Goal: Information Seeking & Learning: Learn about a topic

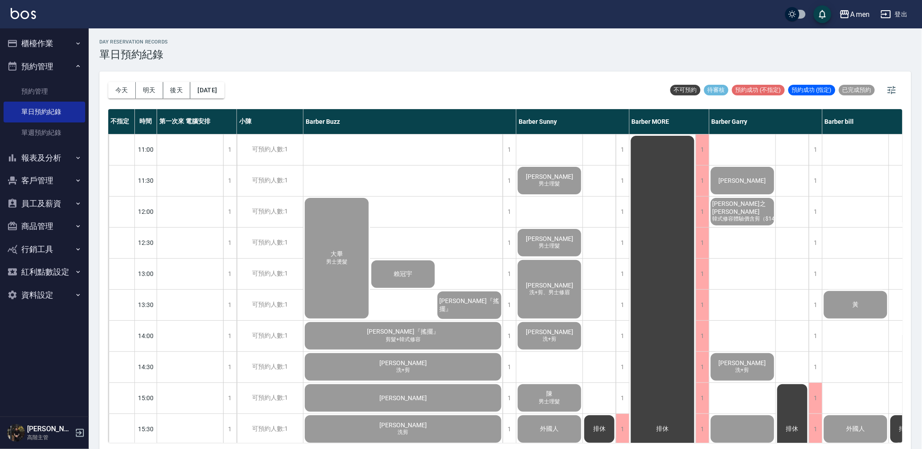
click at [63, 38] on button "櫃檯作業" at bounding box center [45, 43] width 82 height 23
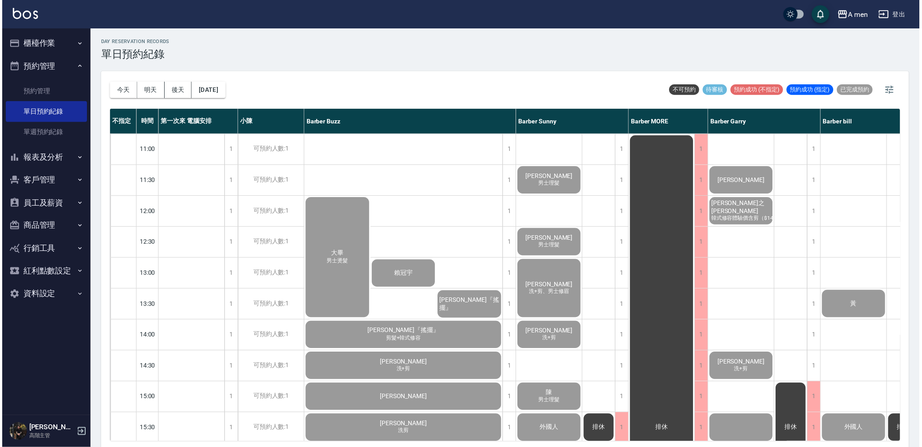
scroll to position [295, 0]
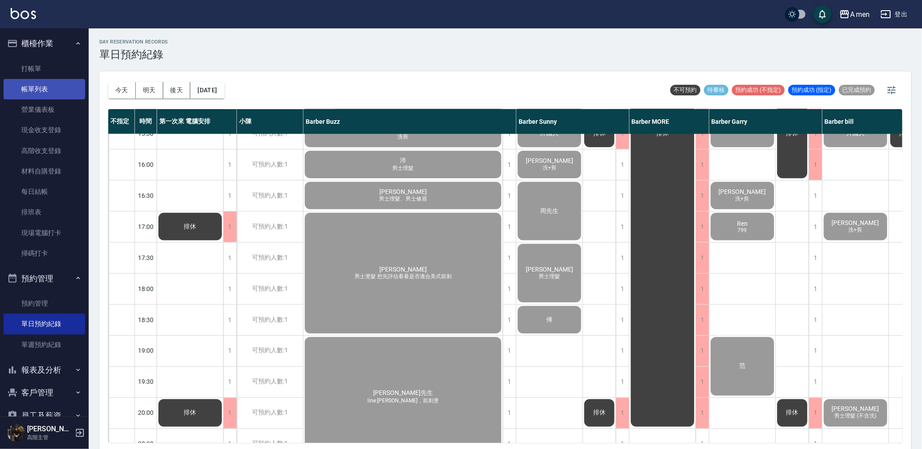
click at [63, 85] on link "帳單列表" at bounding box center [45, 89] width 82 height 20
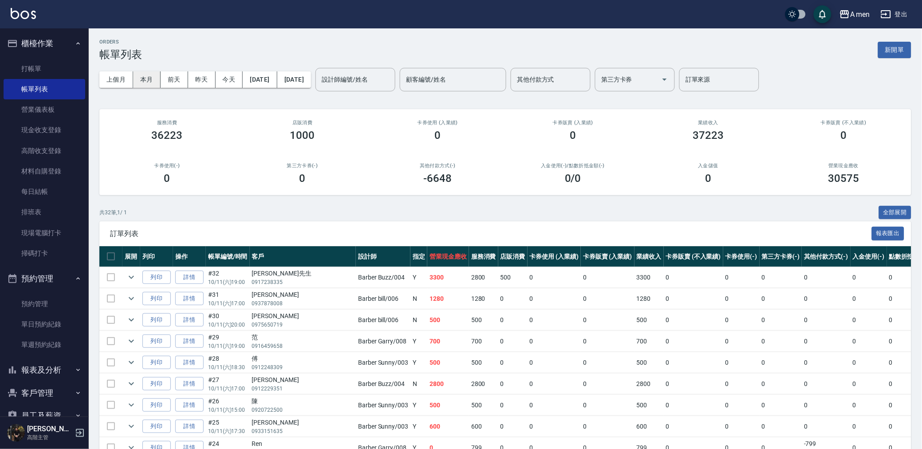
click at [142, 80] on button "本月" at bounding box center [146, 79] width 27 height 16
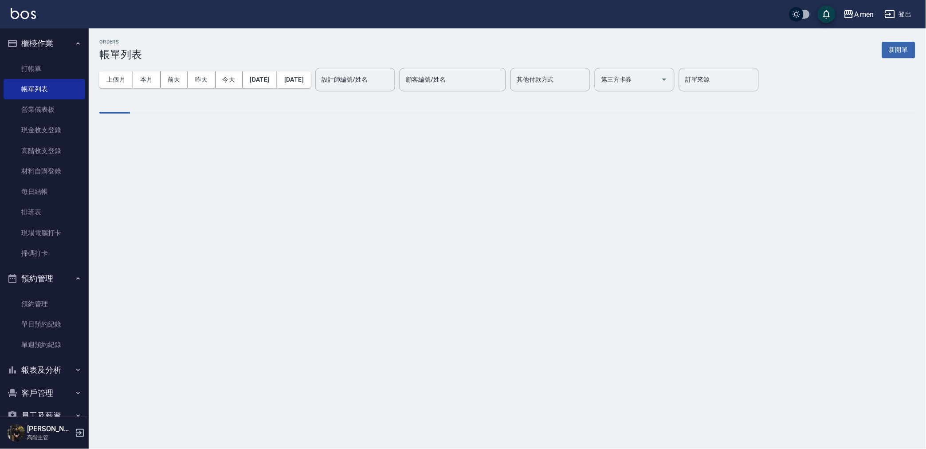
click at [377, 90] on div "設計師編號/姓名" at bounding box center [355, 80] width 80 height 24
click at [384, 83] on input "設計師編號/姓名" at bounding box center [355, 80] width 72 height 16
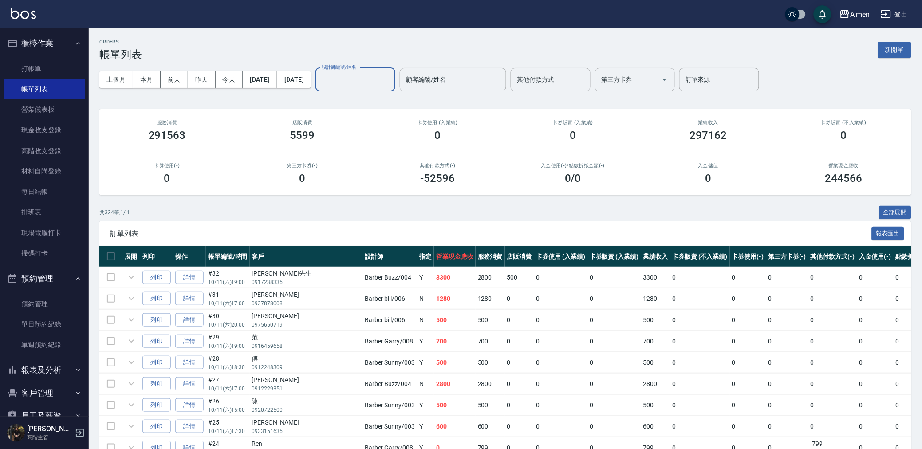
click at [382, 82] on input "設計師編號/姓名" at bounding box center [355, 80] width 72 height 16
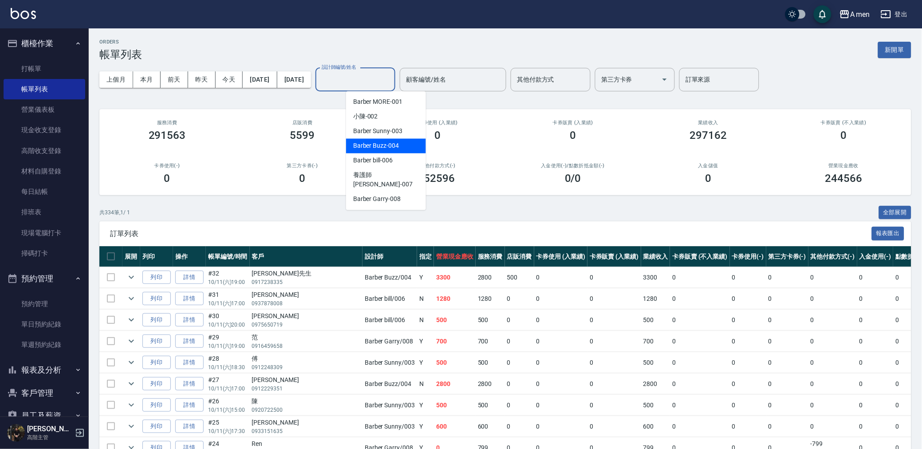
click at [392, 147] on span "Barber Buzz -004" at bounding box center [376, 145] width 46 height 9
type input "Barber Buzz-004"
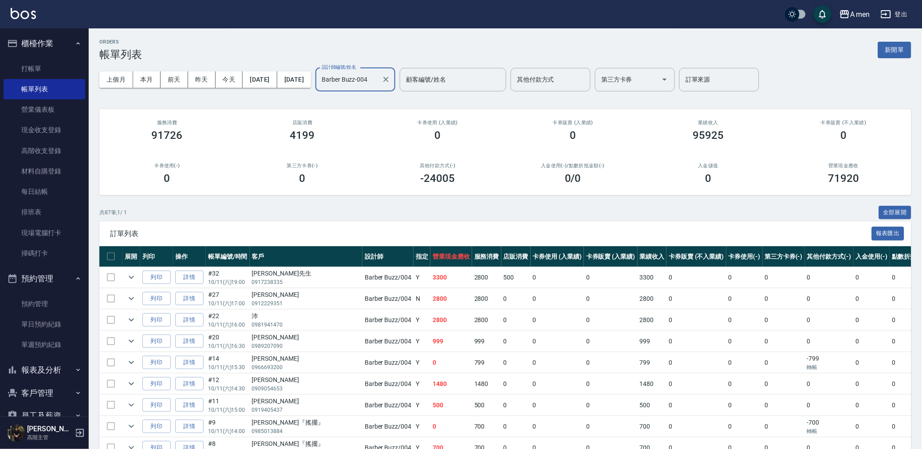
click at [378, 74] on input "Barber Buzz-004" at bounding box center [348, 80] width 59 height 16
click at [517, 140] on div "0" at bounding box center [573, 135] width 114 height 12
click at [390, 82] on icon "Clear" at bounding box center [385, 79] width 9 height 9
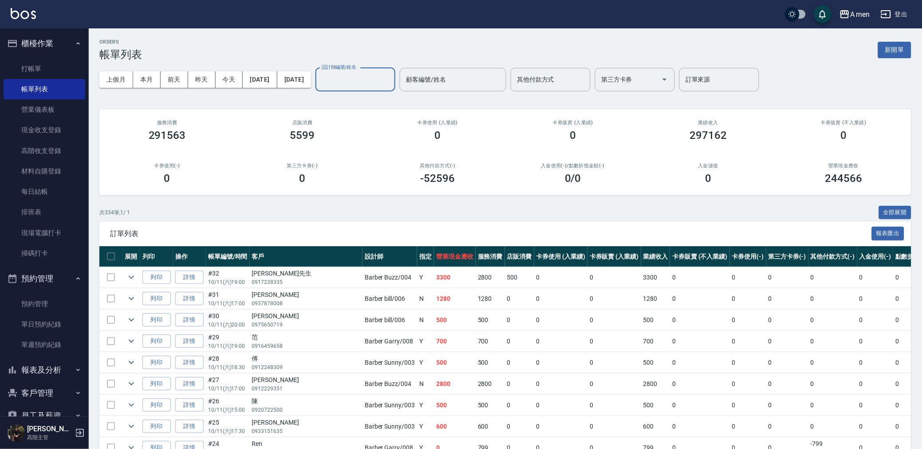
click at [618, 192] on div "入金使用(-) /點數折抵金額(-) 0 /0" at bounding box center [572, 173] width 135 height 43
click at [711, 49] on div "ORDERS 帳單列表 新開單" at bounding box center [505, 50] width 812 height 22
click at [501, 53] on div "ORDERS 帳單列表 新開單" at bounding box center [505, 50] width 812 height 22
drag, startPoint x: 422, startPoint y: 177, endPoint x: 471, endPoint y: 183, distance: 49.1
click at [471, 183] on div "-52596" at bounding box center [437, 178] width 114 height 12
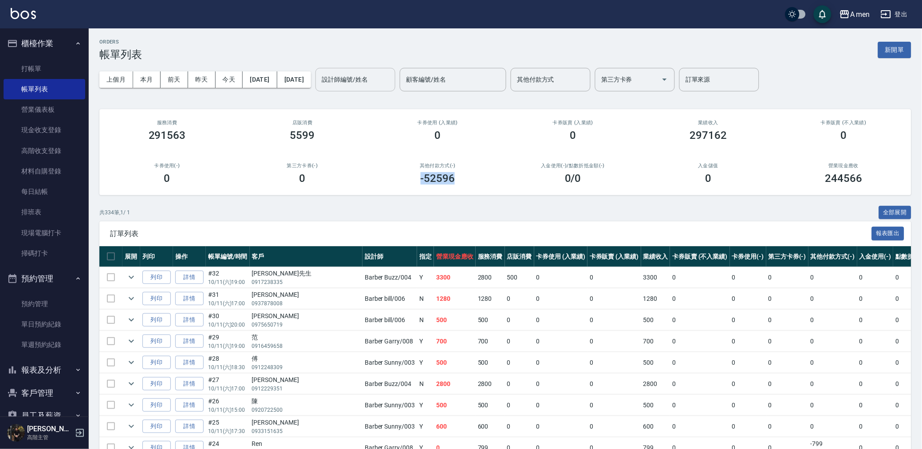
click at [450, 179] on h3 "-52596" at bounding box center [437, 178] width 35 height 12
click at [695, 115] on div "業績收入 297162" at bounding box center [707, 130] width 135 height 43
drag, startPoint x: 690, startPoint y: 134, endPoint x: 722, endPoint y: 137, distance: 31.6
click at [722, 137] on h3 "297162" at bounding box center [708, 135] width 37 height 12
click at [719, 153] on div "入金儲值 0" at bounding box center [707, 173] width 135 height 43
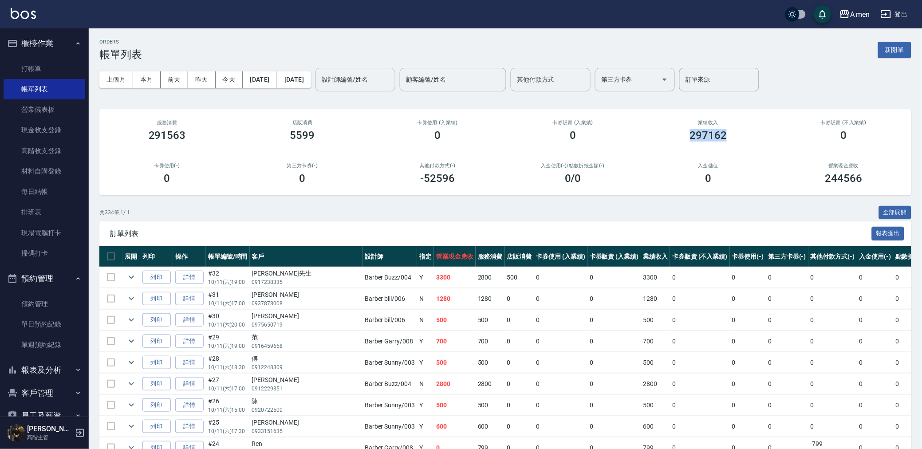
drag, startPoint x: 692, startPoint y: 134, endPoint x: 732, endPoint y: 138, distance: 40.1
click at [732, 138] on div "297162" at bounding box center [708, 135] width 114 height 12
click at [733, 141] on div "業績收入 297162" at bounding box center [707, 130] width 135 height 43
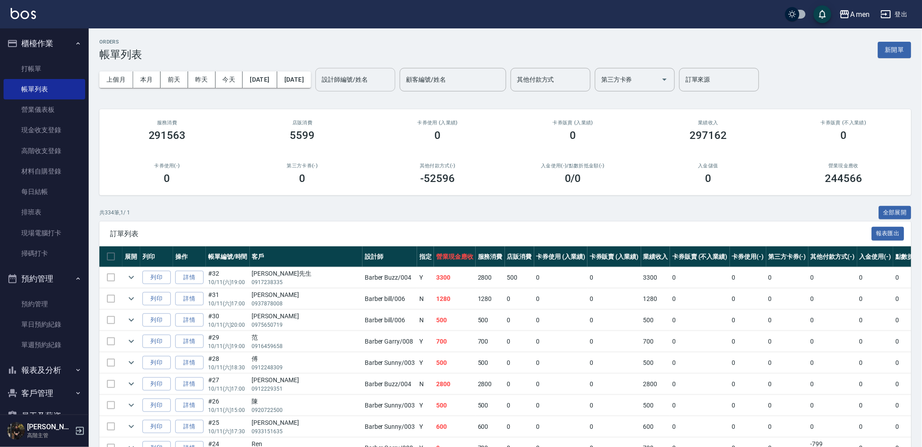
click at [193, 130] on div "291563" at bounding box center [167, 135] width 114 height 12
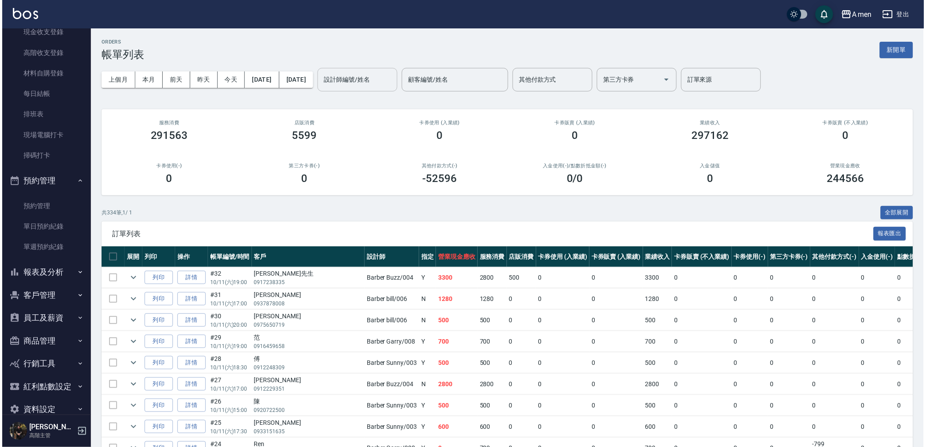
scroll to position [98, 0]
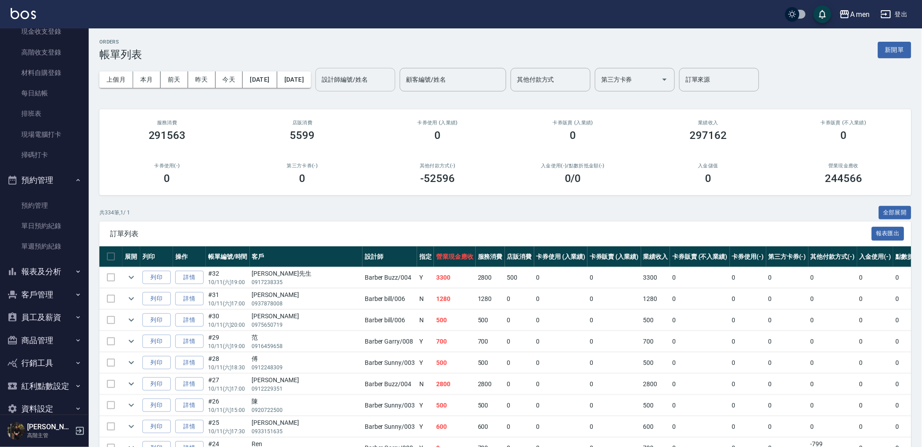
click at [55, 273] on button "報表及分析" at bounding box center [45, 271] width 82 height 23
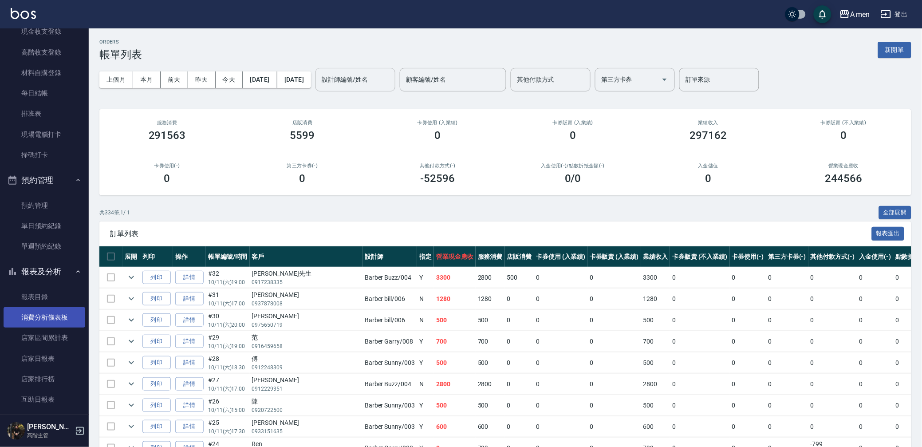
click at [58, 307] on link "消費分析儀表板" at bounding box center [45, 317] width 82 height 20
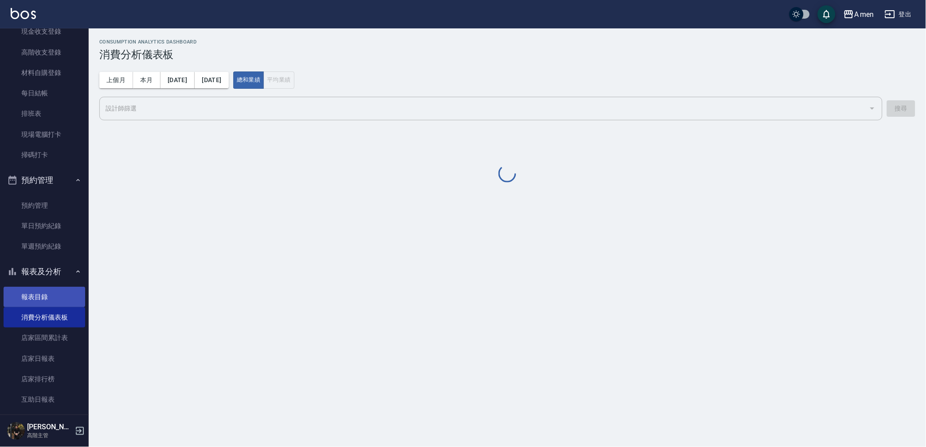
click at [58, 300] on link "報表目錄" at bounding box center [45, 296] width 82 height 20
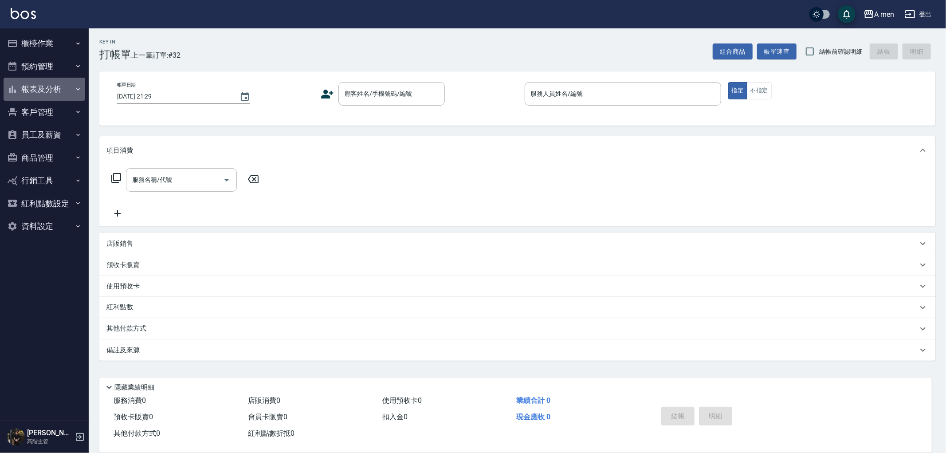
click at [63, 87] on button "報表及分析" at bounding box center [45, 89] width 82 height 23
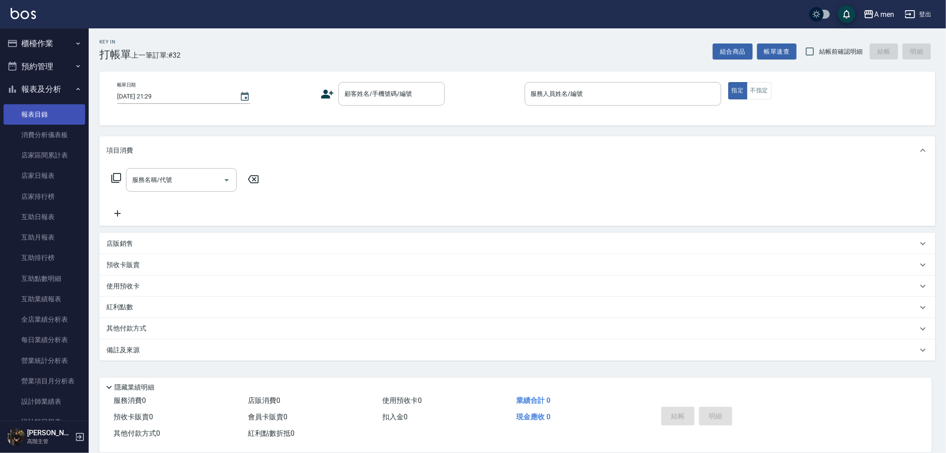
click at [64, 117] on link "報表目錄" at bounding box center [45, 114] width 82 height 20
click at [64, 118] on link "報表目錄" at bounding box center [45, 114] width 82 height 20
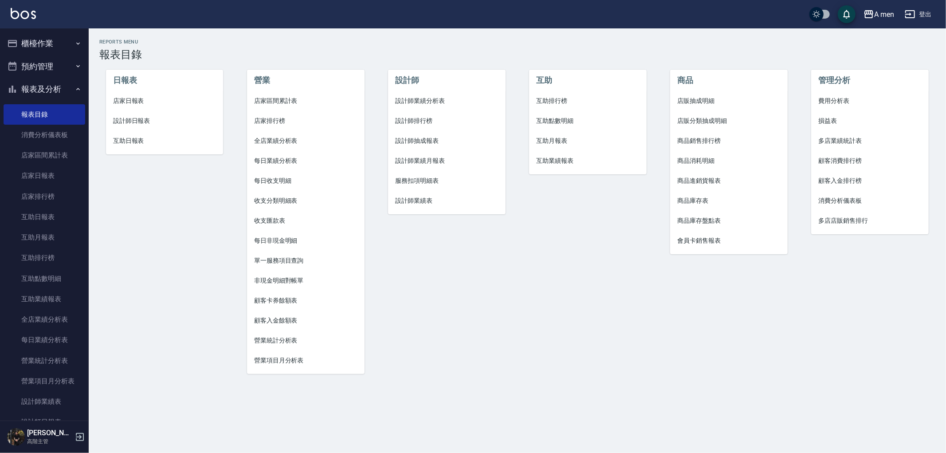
click at [398, 98] on span "設計師業績分析表" at bounding box center [446, 100] width 103 height 9
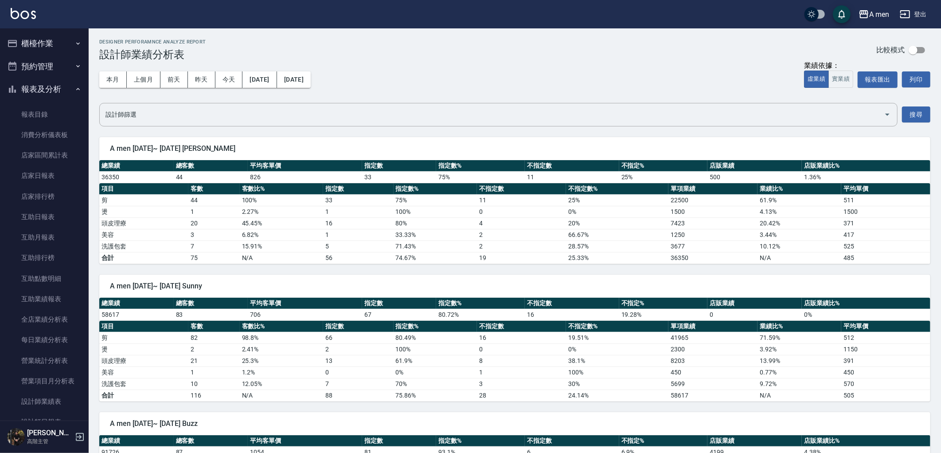
click at [252, 183] on th "客數比%" at bounding box center [282, 189] width 84 height 12
click at [117, 79] on button "本月" at bounding box center [112, 79] width 27 height 16
click at [113, 75] on button "本月" at bounding box center [112, 79] width 27 height 16
click at [883, 86] on button "報表匯出" at bounding box center [878, 79] width 40 height 16
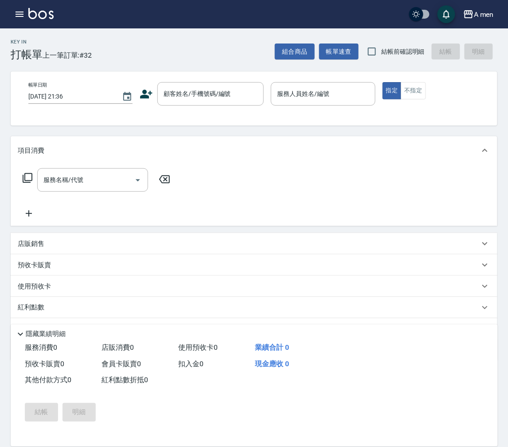
click at [210, 54] on div "Key In 打帳單 上一筆訂單:#32 組合商品 帳單速查 結帳前確認明細 結帳 明細" at bounding box center [249, 44] width 498 height 32
click at [23, 11] on icon "button" at bounding box center [19, 14] width 11 height 11
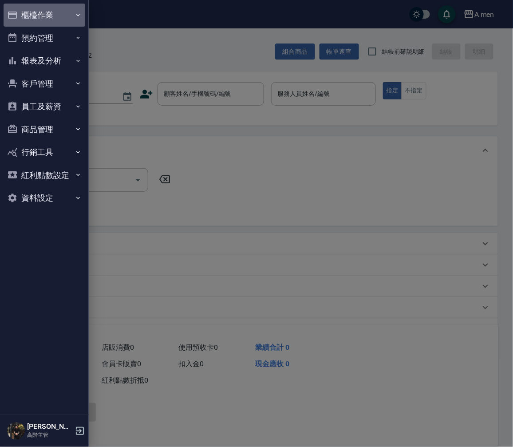
click at [65, 17] on button "櫃檯作業" at bounding box center [45, 15] width 82 height 23
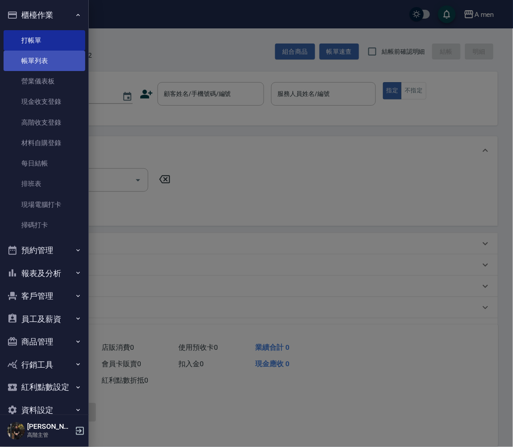
click at [63, 65] on link "帳單列表" at bounding box center [45, 61] width 82 height 20
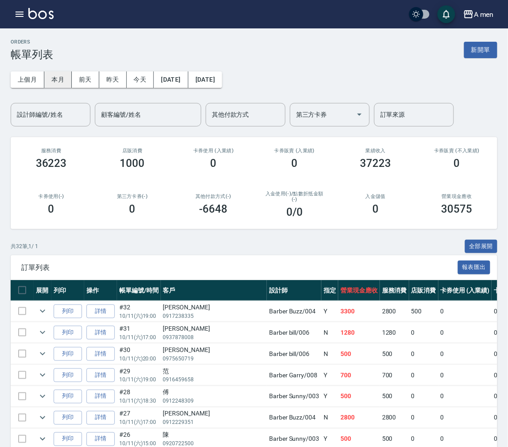
click at [59, 79] on button "本月" at bounding box center [57, 79] width 27 height 16
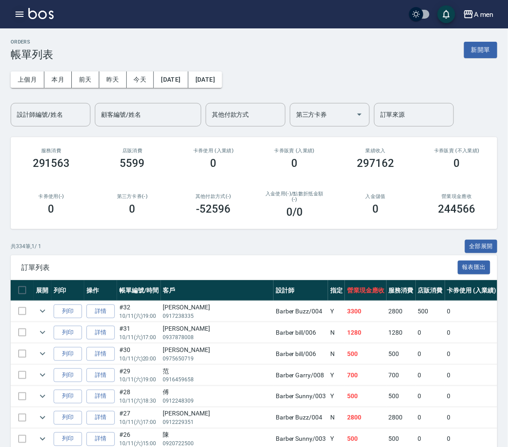
click at [26, 15] on button "button" at bounding box center [20, 14] width 18 height 18
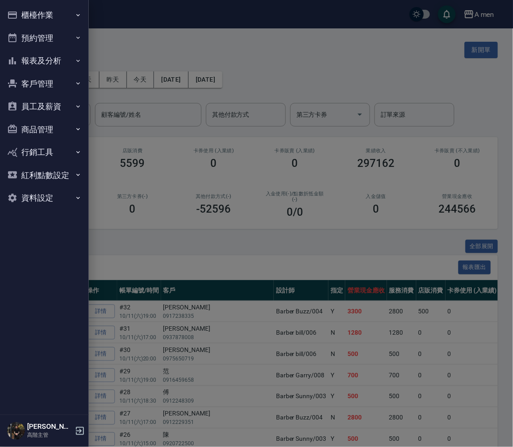
click at [64, 54] on button "報表及分析" at bounding box center [45, 60] width 82 height 23
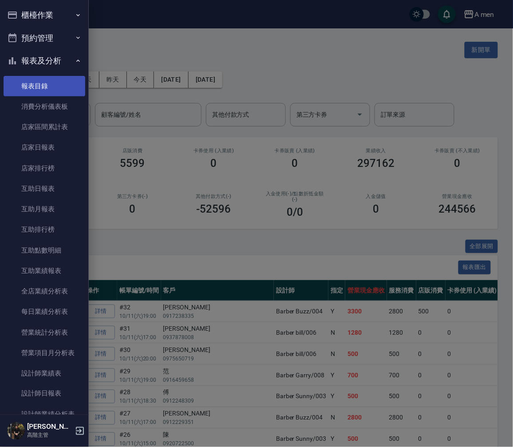
click at [60, 82] on link "報表目錄" at bounding box center [45, 86] width 82 height 20
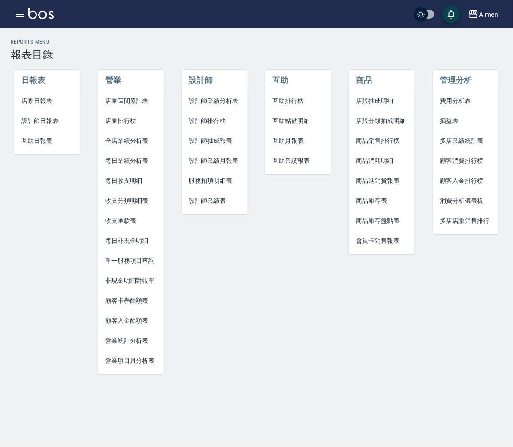
click at [231, 100] on span "設計師業績分析表" at bounding box center [214, 100] width 51 height 9
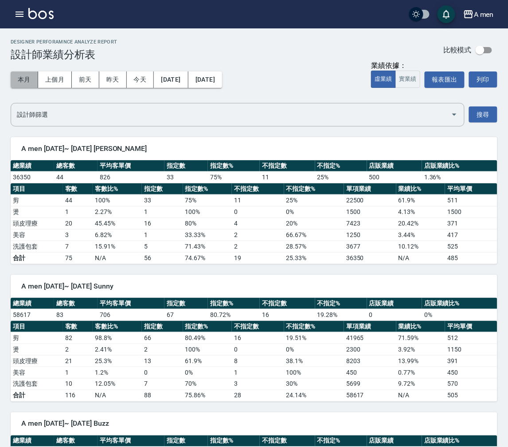
click at [21, 81] on button "本月" at bounding box center [24, 79] width 27 height 16
click at [15, 17] on icon "button" at bounding box center [19, 14] width 11 height 11
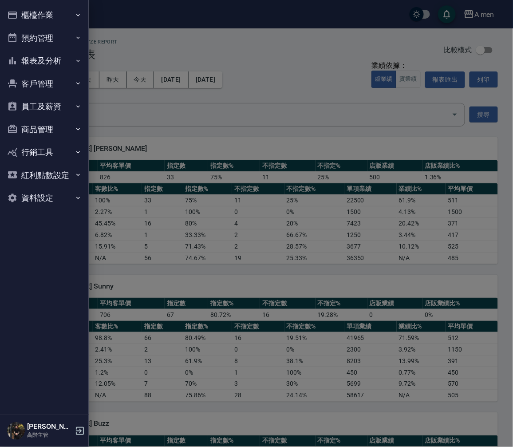
click at [66, 61] on button "報表及分析" at bounding box center [45, 60] width 82 height 23
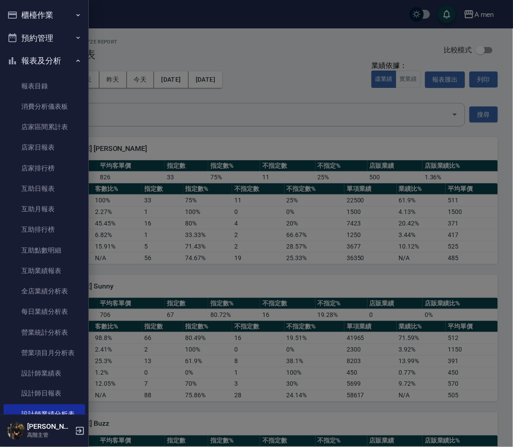
click at [58, 95] on link "報表目錄" at bounding box center [45, 86] width 82 height 20
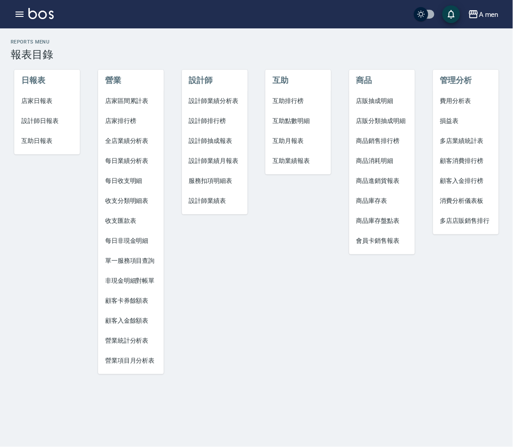
click at [296, 104] on span "互助排行榜" at bounding box center [297, 100] width 51 height 9
click at [290, 120] on span "互助點數明細" at bounding box center [297, 120] width 51 height 9
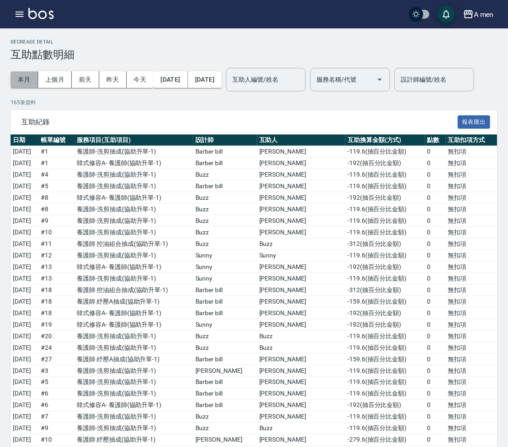
click at [27, 81] on button "本月" at bounding box center [24, 79] width 27 height 16
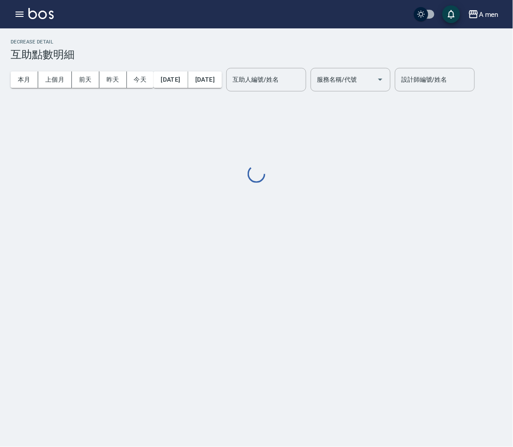
click at [250, 153] on div "Decrease Detail 互助點數明細 本月 上個月 前天 昨天 今天 2025/10/01 2025/10/31 互助人編號/姓名 互助人編號/姓名 …" at bounding box center [256, 111] width 513 height 145
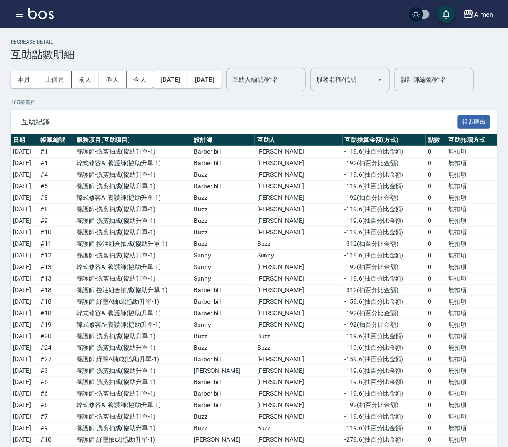
drag, startPoint x: 310, startPoint y: 154, endPoint x: 322, endPoint y: 145, distance: 15.4
click at [311, 126] on span "互助紀錄" at bounding box center [239, 122] width 437 height 9
click at [32, 82] on button "本月" at bounding box center [24, 79] width 27 height 16
click at [30, 80] on button "本月" at bounding box center [24, 79] width 27 height 16
click at [222, 83] on button "[DATE]" at bounding box center [205, 79] width 34 height 16
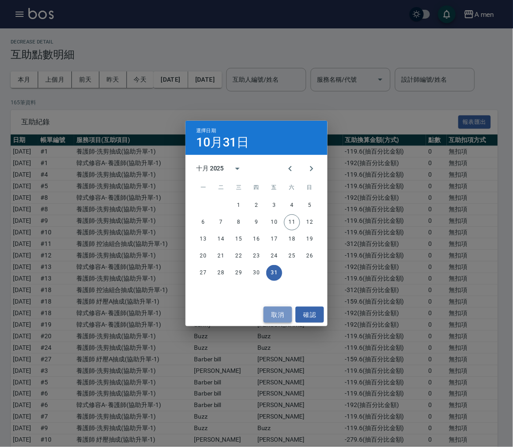
click at [282, 319] on button "取消" at bounding box center [277, 314] width 28 height 16
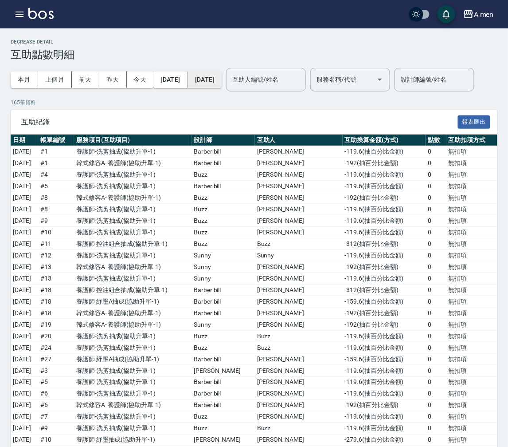
click at [222, 83] on button "[DATE]" at bounding box center [205, 79] width 34 height 16
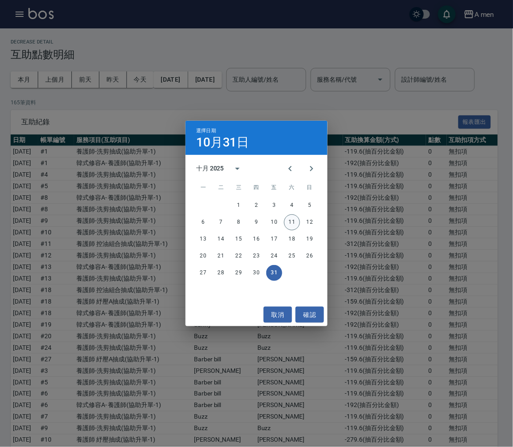
click at [291, 219] on button "11" at bounding box center [292, 222] width 16 height 16
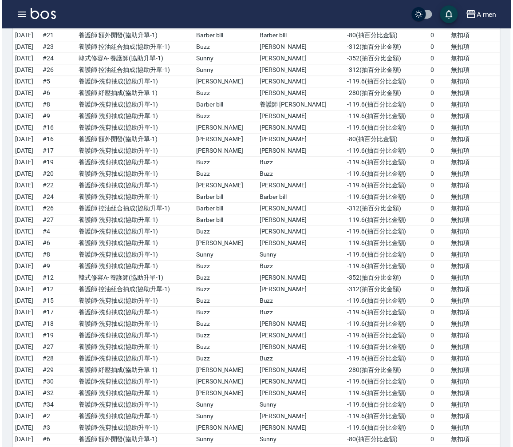
scroll to position [1673, 0]
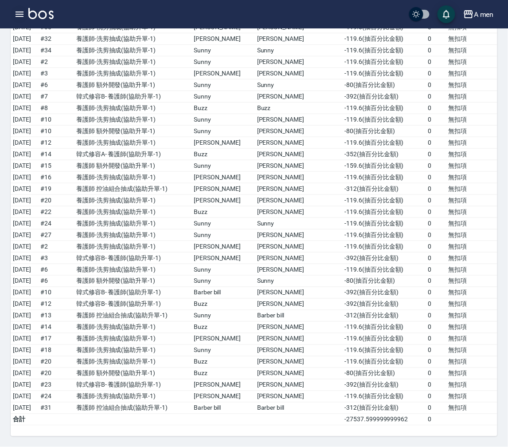
click at [23, 20] on button "button" at bounding box center [20, 14] width 18 height 18
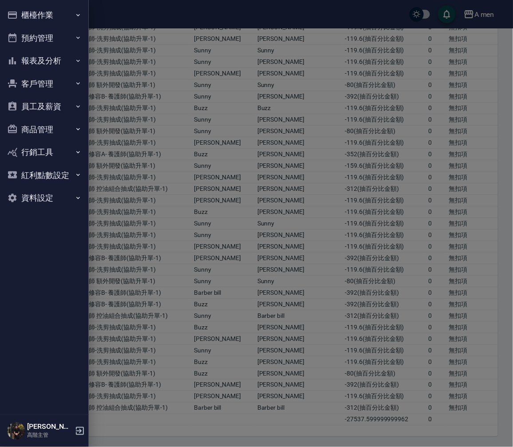
click at [52, 55] on button "報表及分析" at bounding box center [45, 60] width 82 height 23
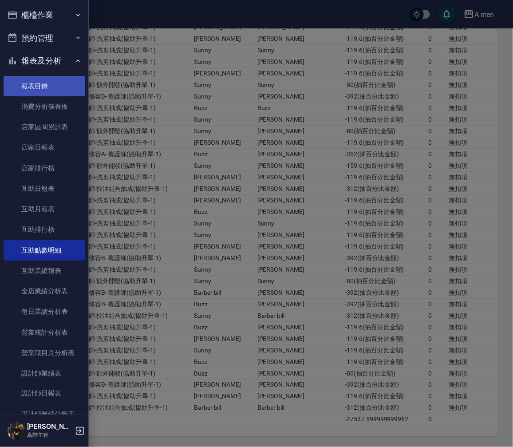
click at [51, 94] on link "報表目錄" at bounding box center [45, 86] width 82 height 20
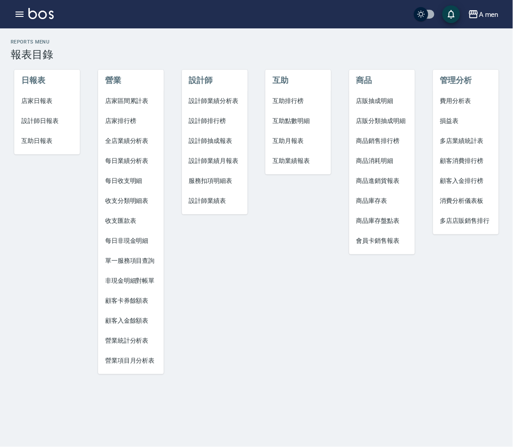
click at [226, 98] on span "設計師業績分析表" at bounding box center [214, 100] width 51 height 9
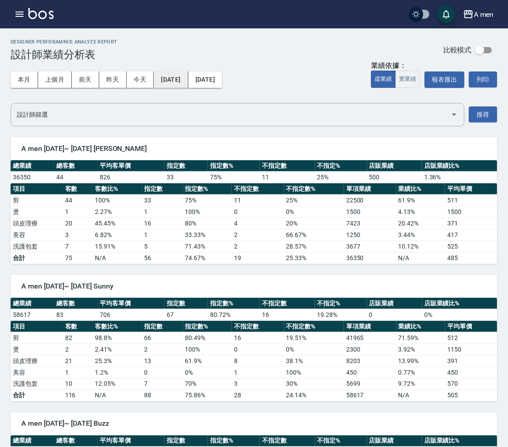
click at [185, 83] on button "2025/10/01" at bounding box center [171, 79] width 34 height 16
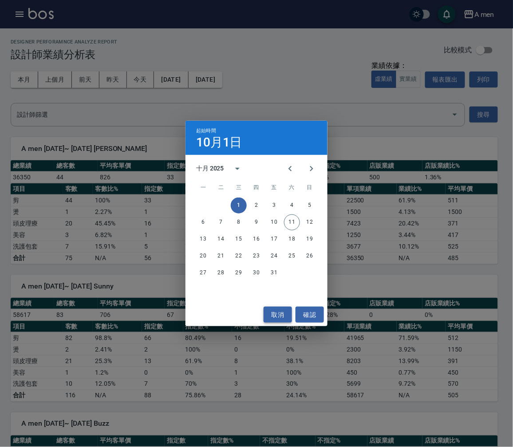
click at [282, 322] on button "取消" at bounding box center [277, 314] width 28 height 16
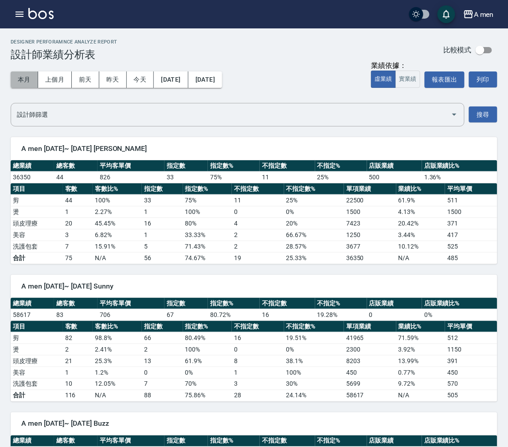
click at [28, 81] on button "本月" at bounding box center [24, 79] width 27 height 16
click at [170, 72] on button "2025/10/01" at bounding box center [171, 79] width 34 height 16
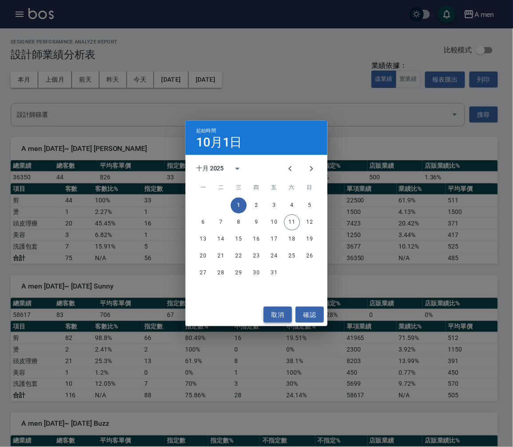
click at [276, 320] on button "取消" at bounding box center [277, 314] width 28 height 16
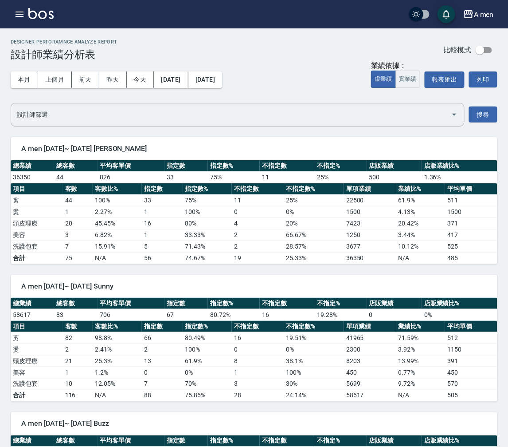
click at [222, 63] on div "本月 上個月 前天 昨天 今天 2025/10/01 2025/10/31" at bounding box center [117, 80] width 212 height 38
click at [222, 71] on button "2025/10/31" at bounding box center [205, 79] width 34 height 16
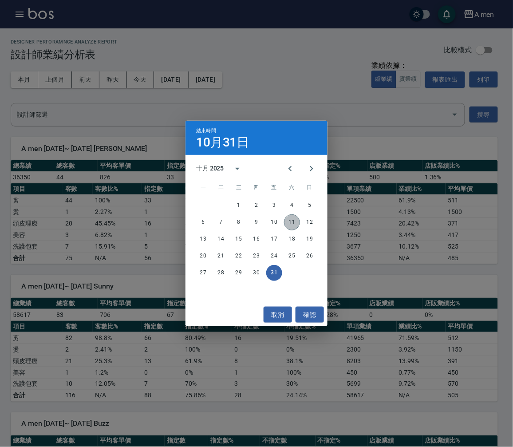
click at [292, 224] on button "11" at bounding box center [292, 222] width 16 height 16
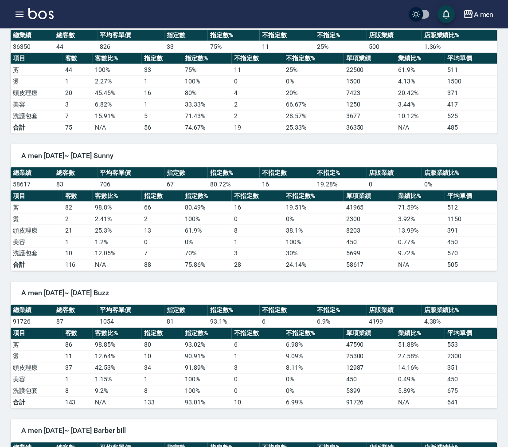
scroll to position [148, 0]
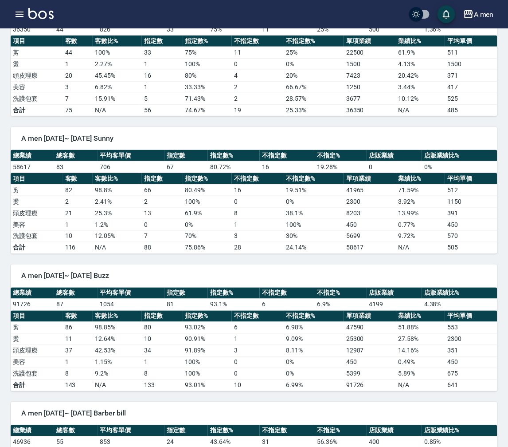
drag, startPoint x: 180, startPoint y: 176, endPoint x: 147, endPoint y: 180, distance: 33.4
click at [180, 176] on th "指定數" at bounding box center [162, 179] width 41 height 12
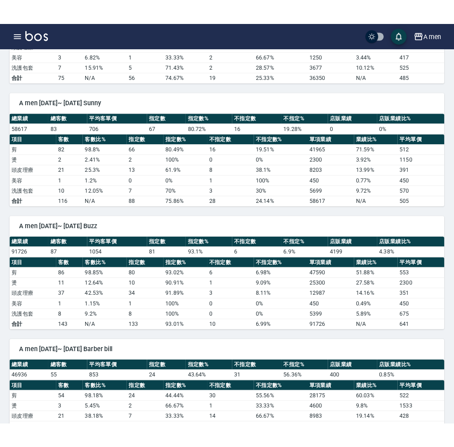
scroll to position [246, 0]
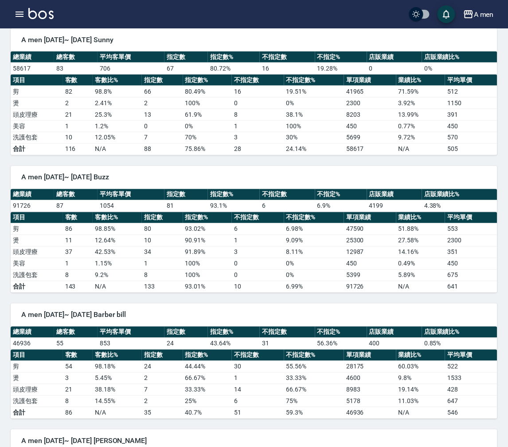
click at [161, 209] on td "1054" at bounding box center [131, 206] width 67 height 12
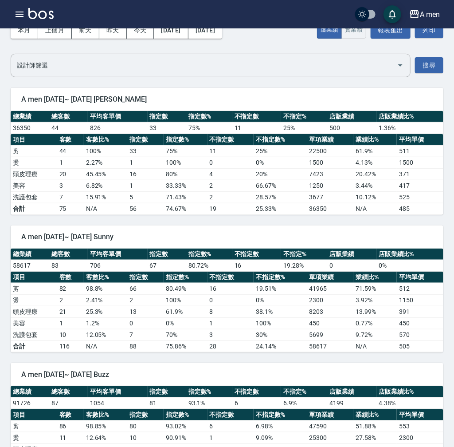
scroll to position [0, 0]
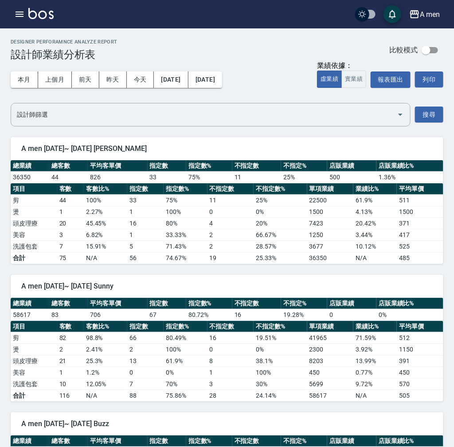
click at [22, 20] on button "button" at bounding box center [20, 14] width 18 height 18
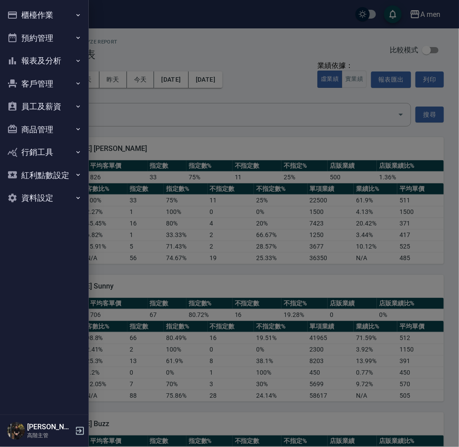
click at [50, 19] on button "櫃檯作業" at bounding box center [45, 15] width 82 height 23
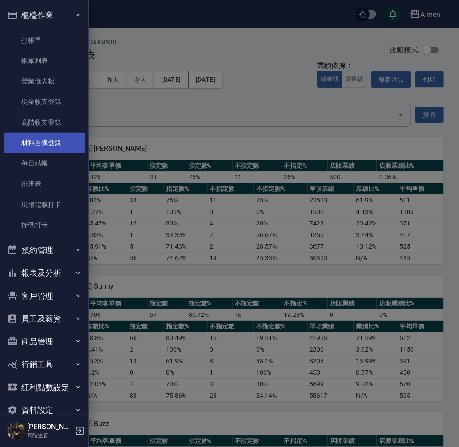
click at [54, 61] on link "帳單列表" at bounding box center [45, 61] width 82 height 20
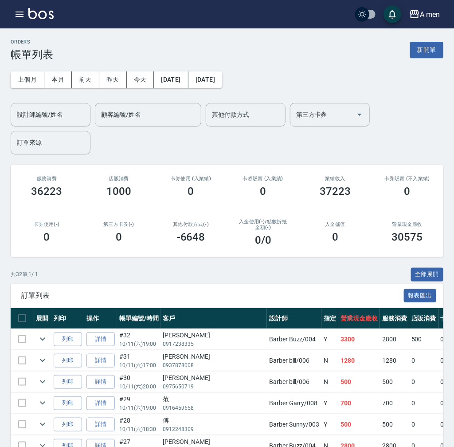
click at [278, 89] on div "上個月 本月 前天 昨天 今天 2025/10/11 2025/10/11 設計師編號/姓名 設計師編號/姓名 顧客編號/姓名 顧客編號/姓名 其他付款方式 …" at bounding box center [227, 108] width 433 height 94
click at [240, 45] on div "ORDERS 帳單列表 新開單" at bounding box center [227, 50] width 433 height 22
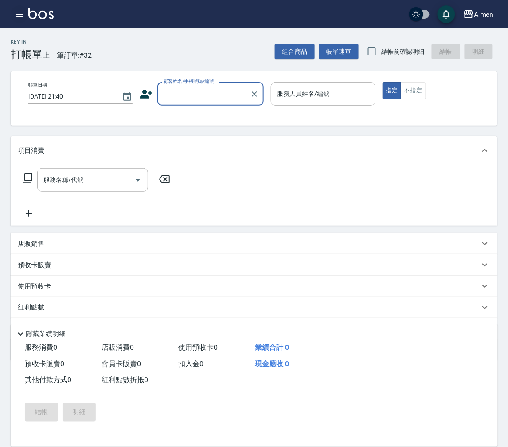
click at [24, 14] on icon "button" at bounding box center [19, 14] width 11 height 11
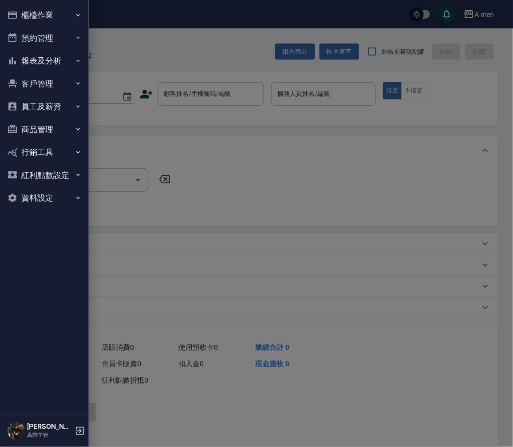
click at [48, 59] on button "報表及分析" at bounding box center [45, 60] width 82 height 23
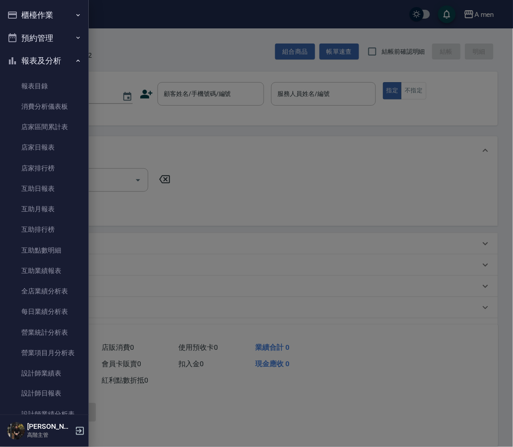
click at [57, 82] on link "報表目錄" at bounding box center [45, 86] width 82 height 20
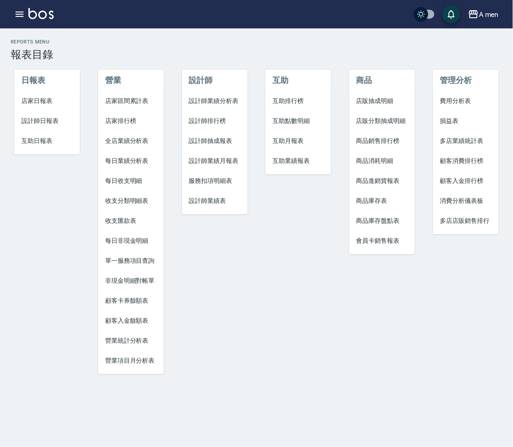
click at [233, 40] on h2 "Reports Menu" at bounding box center [256, 42] width 491 height 6
click at [290, 99] on span "互助排行榜" at bounding box center [297, 100] width 51 height 9
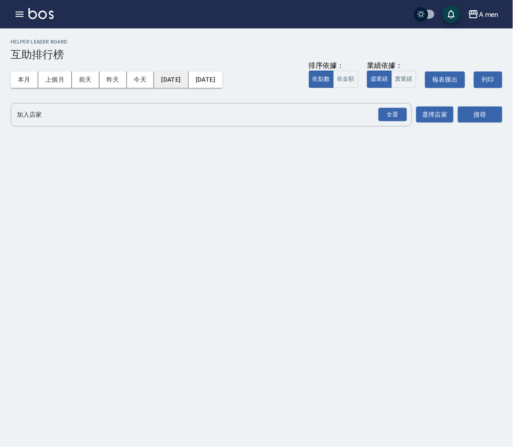
click at [188, 81] on button "[DATE]" at bounding box center [171, 79] width 34 height 16
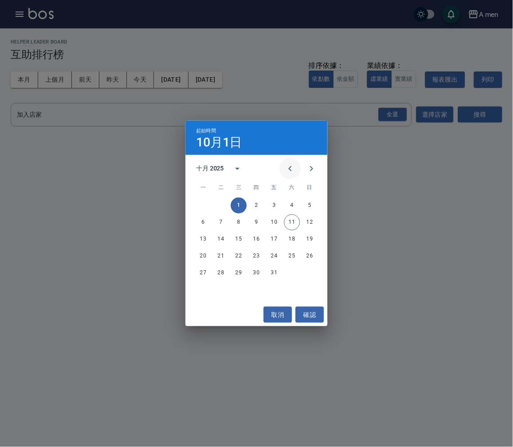
click at [291, 166] on icon "Previous month" at bounding box center [290, 168] width 11 height 11
click at [204, 202] on button "1" at bounding box center [203, 205] width 16 height 16
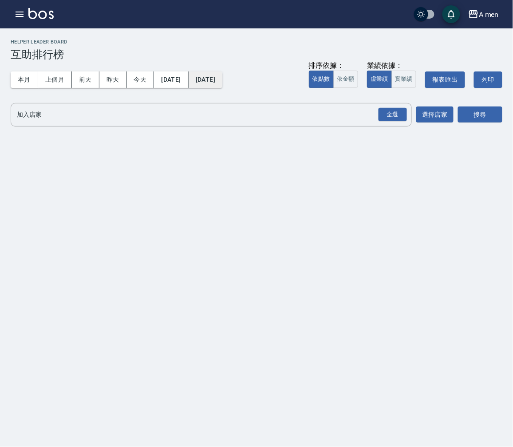
click at [222, 75] on button "[DATE]" at bounding box center [205, 79] width 34 height 16
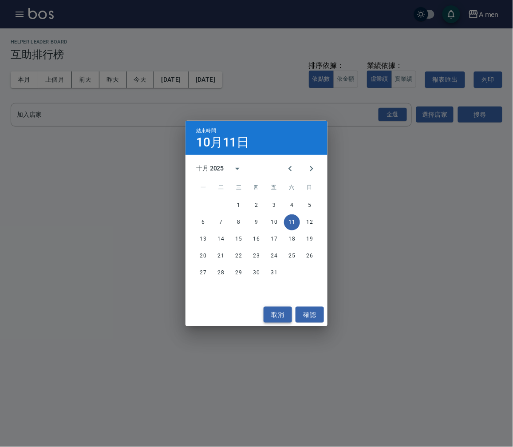
click at [279, 312] on button "取消" at bounding box center [277, 314] width 28 height 16
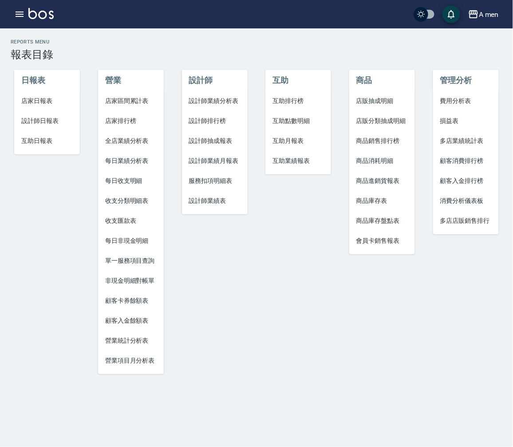
click at [308, 123] on span "互助點數明細" at bounding box center [297, 120] width 51 height 9
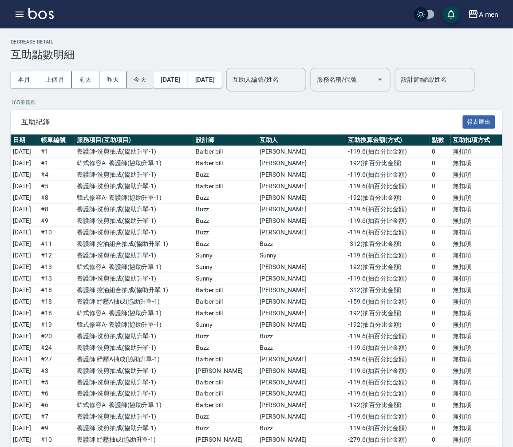
click at [175, 77] on button "[DATE]" at bounding box center [170, 79] width 34 height 16
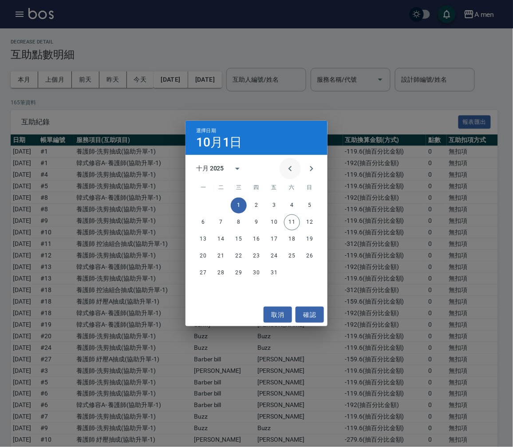
click at [294, 167] on icon "Previous month" at bounding box center [290, 168] width 11 height 11
click at [206, 205] on button "1" at bounding box center [203, 205] width 16 height 16
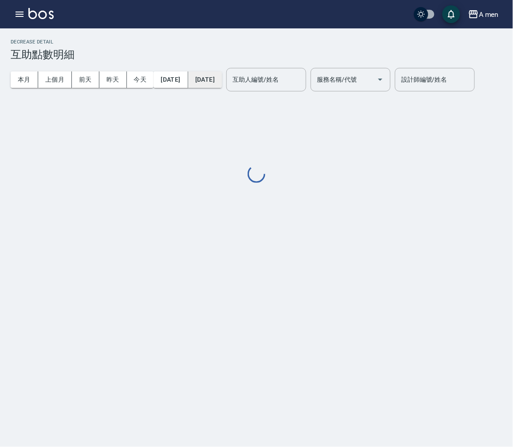
click at [222, 83] on button "[DATE]" at bounding box center [205, 79] width 34 height 16
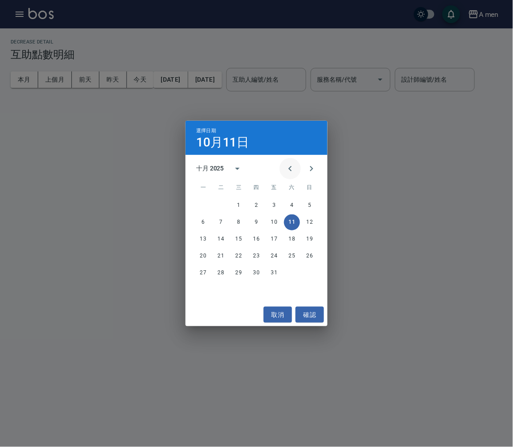
click at [291, 168] on icon "Previous month" at bounding box center [290, 168] width 11 height 11
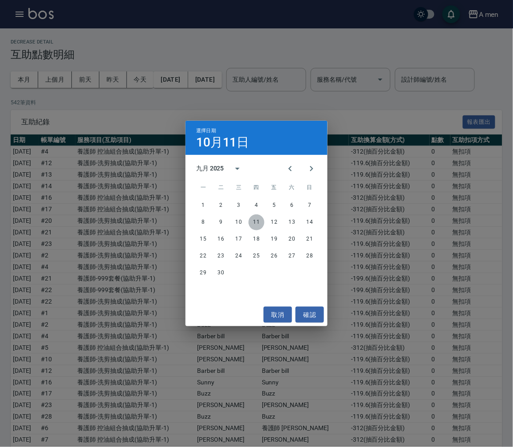
click at [255, 223] on button "11" at bounding box center [256, 222] width 16 height 16
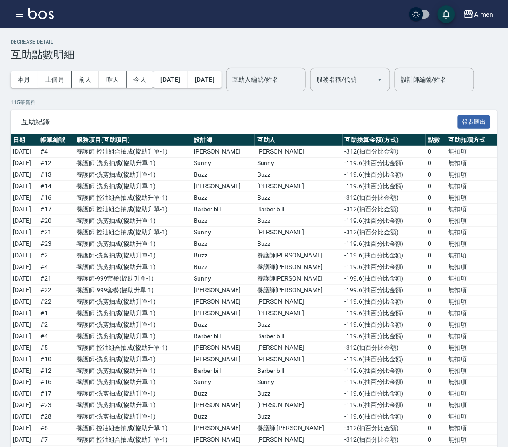
click at [222, 91] on div "本月 上個月 前天 昨天 今天 2025/09/01 2025/09/11" at bounding box center [116, 80] width 211 height 38
click at [222, 87] on button "2025/09/11" at bounding box center [205, 79] width 34 height 16
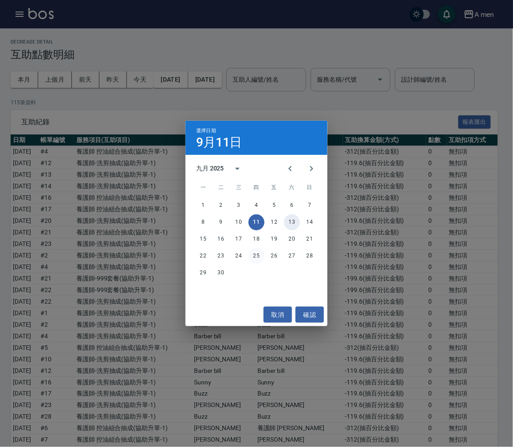
click at [294, 222] on button "13" at bounding box center [292, 222] width 16 height 16
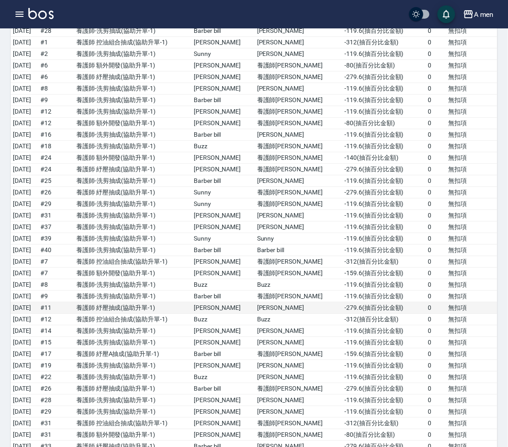
scroll to position [1545, 0]
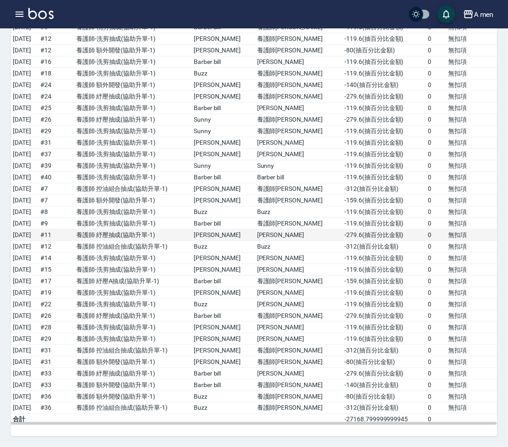
click at [428, 239] on td "0" at bounding box center [436, 235] width 21 height 12
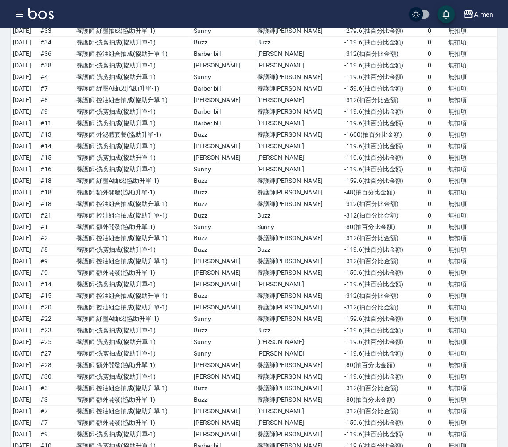
scroll to position [0, 0]
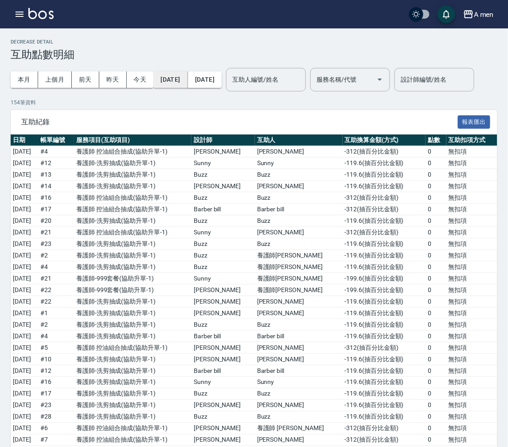
click at [188, 75] on button "2025/09/01" at bounding box center [170, 79] width 34 height 16
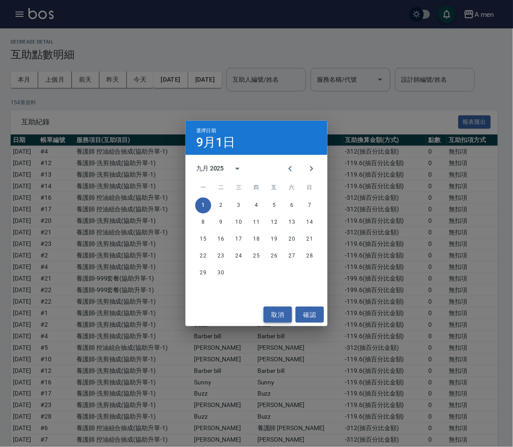
click at [284, 314] on button "取消" at bounding box center [277, 314] width 28 height 16
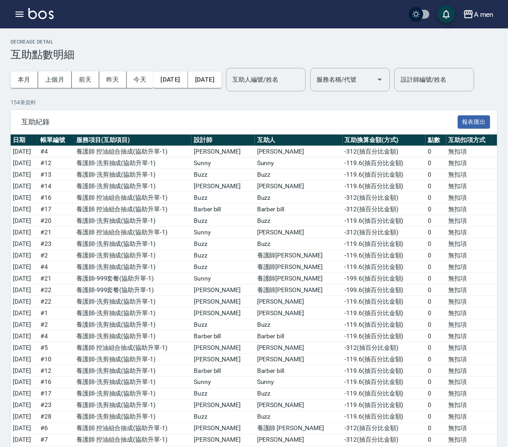
click at [15, 15] on icon "button" at bounding box center [19, 14] width 11 height 11
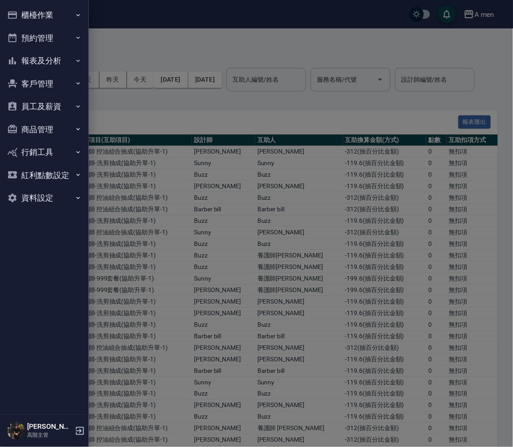
click at [45, 63] on button "報表及分析" at bounding box center [45, 60] width 82 height 23
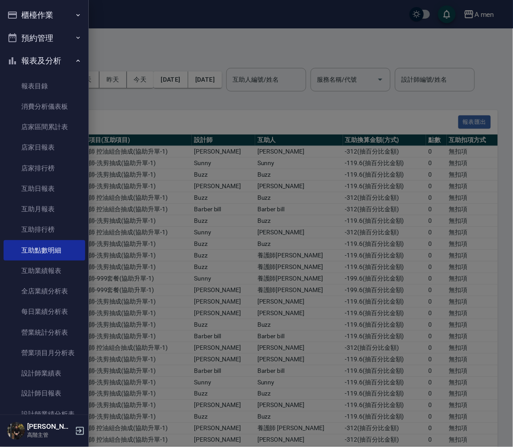
click at [50, 92] on link "報表目錄" at bounding box center [45, 86] width 82 height 20
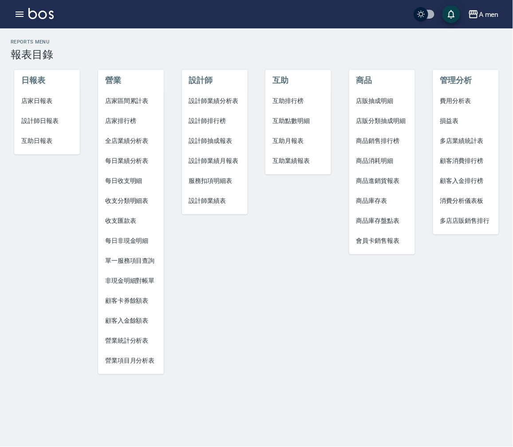
click at [226, 95] on li "設計師業績分析表" at bounding box center [215, 101] width 66 height 20
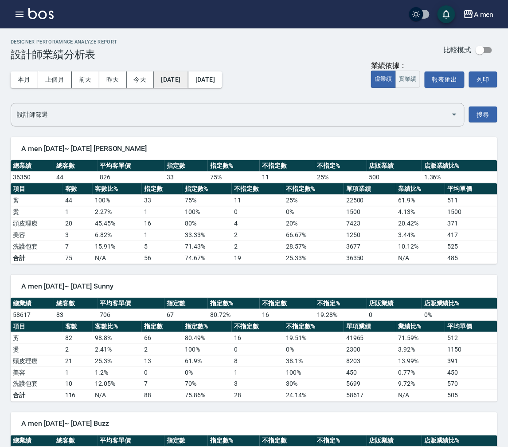
click at [166, 80] on button "[DATE]" at bounding box center [171, 79] width 34 height 16
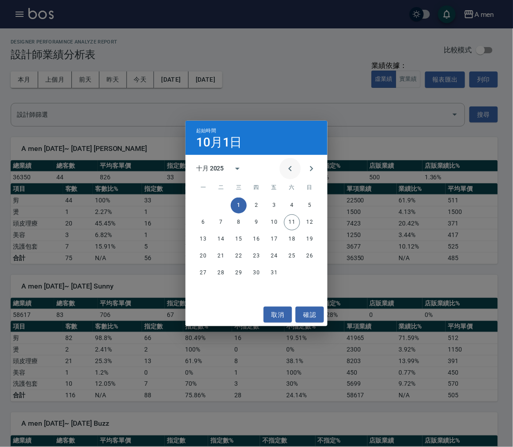
click at [289, 167] on icon "Previous month" at bounding box center [290, 168] width 11 height 11
click at [205, 209] on button "1" at bounding box center [203, 205] width 16 height 16
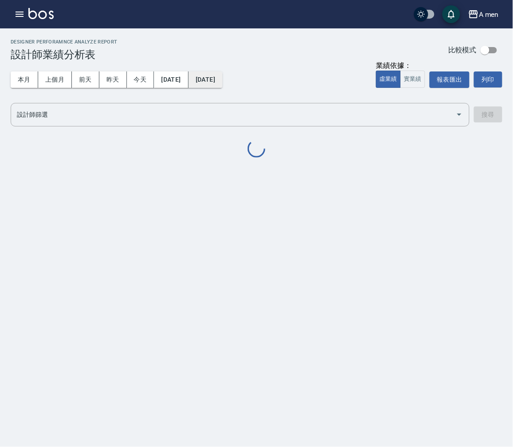
click at [218, 74] on button "[DATE]" at bounding box center [205, 79] width 34 height 16
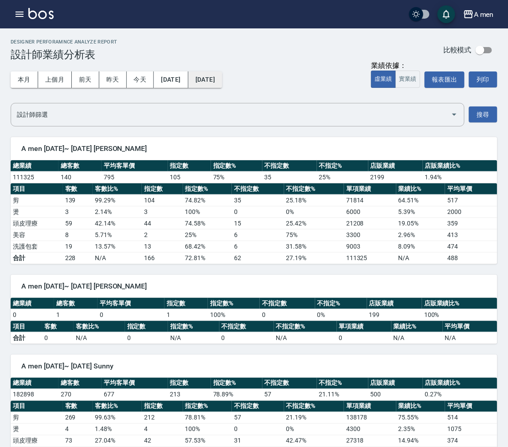
click at [222, 86] on button "[DATE]" at bounding box center [205, 79] width 34 height 16
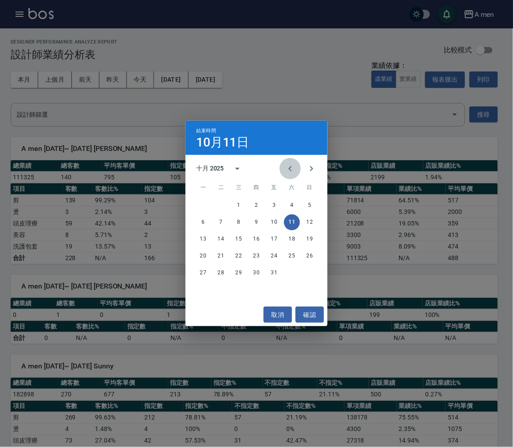
click at [291, 165] on icon "Previous month" at bounding box center [290, 168] width 11 height 11
click at [259, 223] on button "11" at bounding box center [256, 222] width 16 height 16
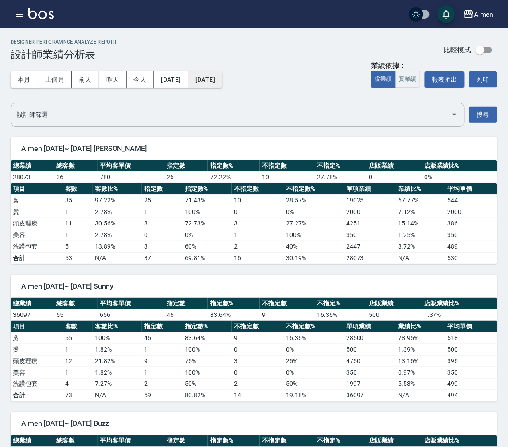
click at [222, 84] on button "2025/09/11" at bounding box center [205, 79] width 34 height 16
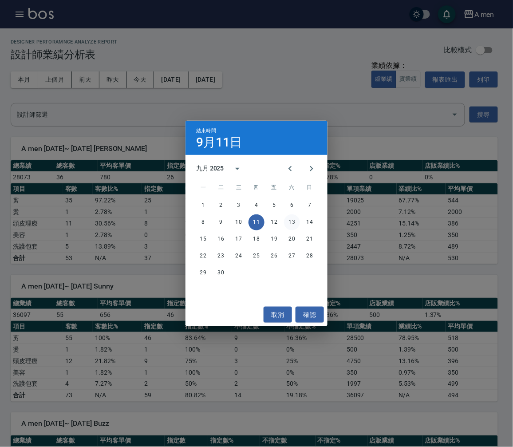
click at [295, 222] on button "13" at bounding box center [292, 222] width 16 height 16
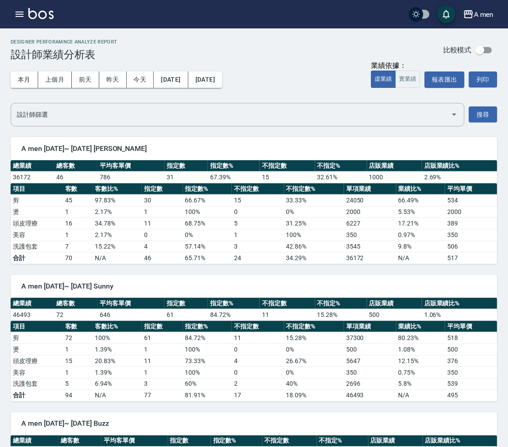
click at [378, 173] on td "1000" at bounding box center [394, 177] width 55 height 12
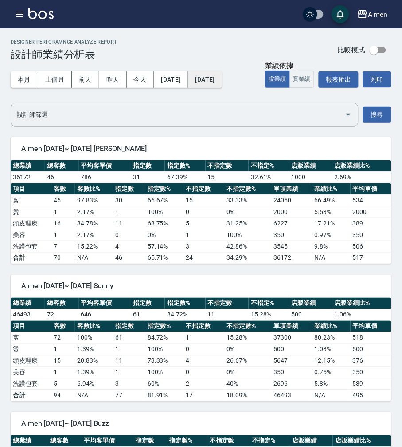
click at [222, 71] on button "2025/09/13" at bounding box center [205, 79] width 34 height 16
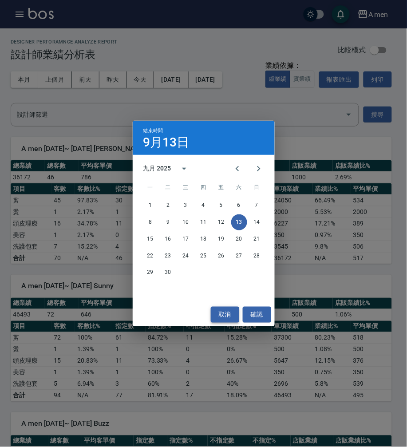
click at [227, 317] on button "取消" at bounding box center [225, 314] width 28 height 16
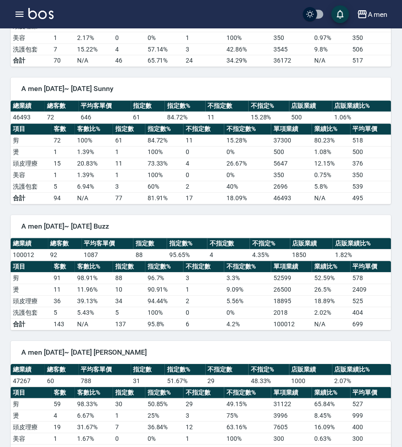
scroll to position [246, 0]
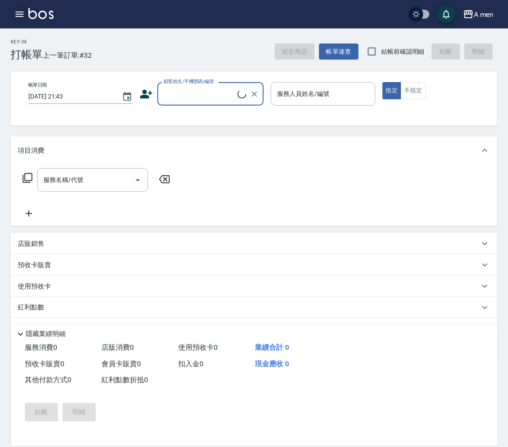
click at [18, 14] on icon "button" at bounding box center [20, 14] width 8 height 5
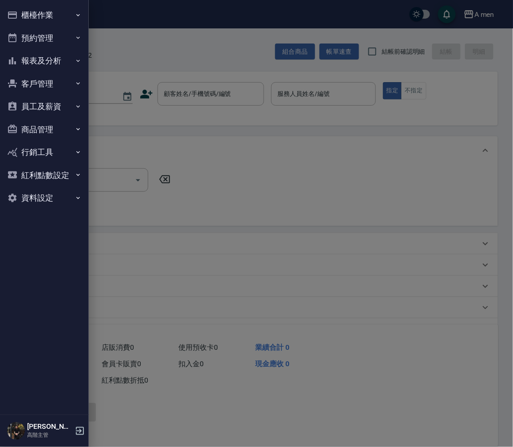
click at [58, 39] on button "預約管理" at bounding box center [45, 38] width 82 height 23
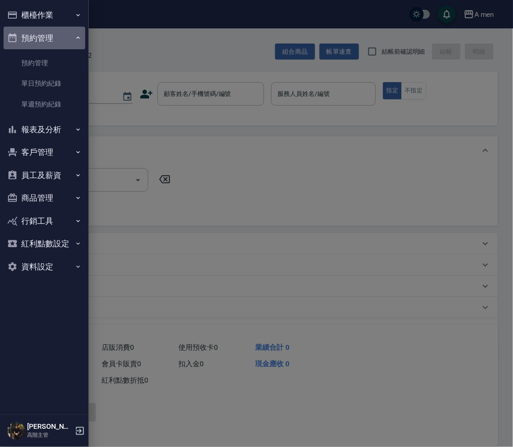
click at [56, 39] on button "預約管理" at bounding box center [45, 38] width 82 height 23
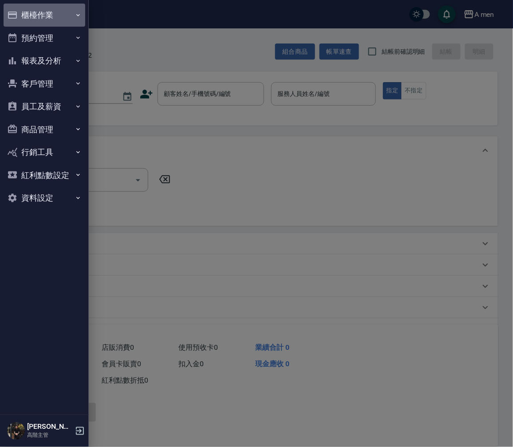
click at [70, 10] on button "櫃檯作業" at bounding box center [45, 15] width 82 height 23
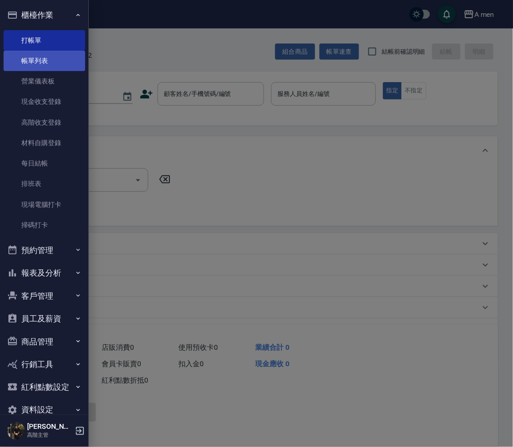
click at [63, 61] on link "帳單列表" at bounding box center [45, 61] width 82 height 20
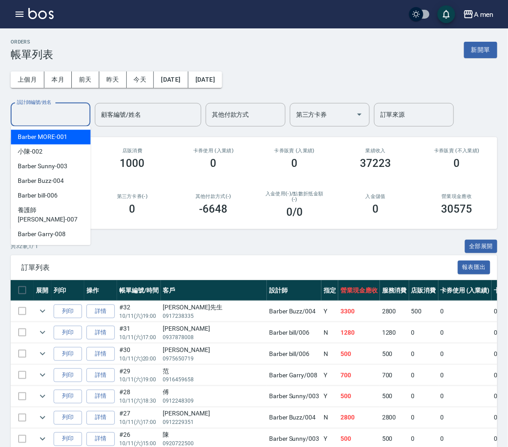
click at [63, 120] on input "設計師編號/姓名" at bounding box center [51, 115] width 72 height 16
click at [129, 149] on h2 "店販消費" at bounding box center [132, 151] width 60 height 6
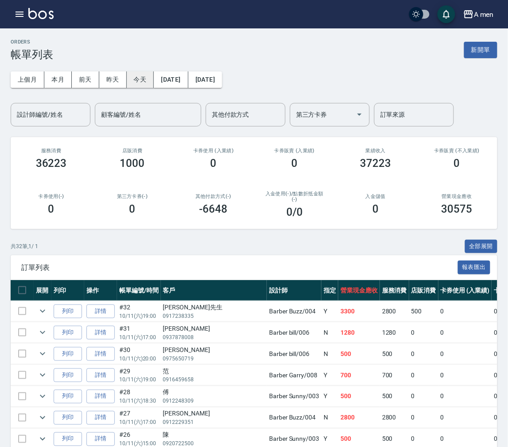
click at [138, 83] on button "今天" at bounding box center [140, 79] width 27 height 16
click at [47, 139] on div "服務消費 36223" at bounding box center [51, 158] width 81 height 43
click at [56, 118] on input "設計師編號/姓名" at bounding box center [51, 115] width 72 height 16
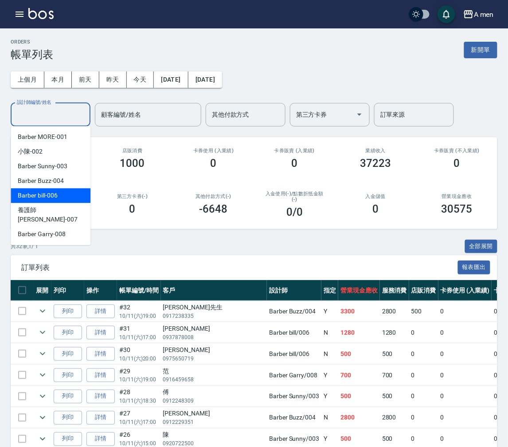
click at [59, 191] on div "Barber bill -006" at bounding box center [51, 195] width 80 height 15
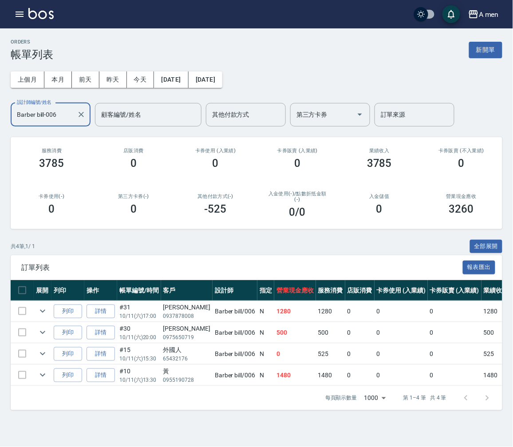
click at [59, 120] on input "Barber bill-006" at bounding box center [44, 115] width 59 height 16
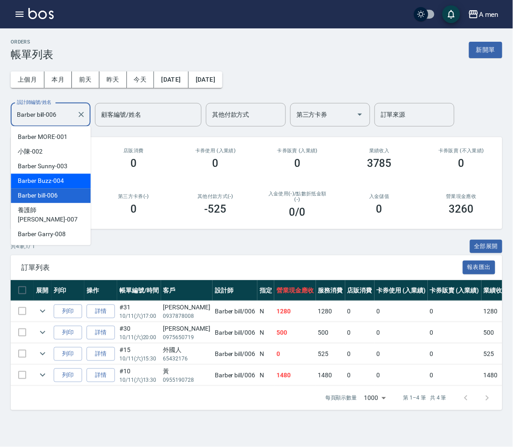
click at [141, 210] on div "0" at bounding box center [133, 209] width 61 height 12
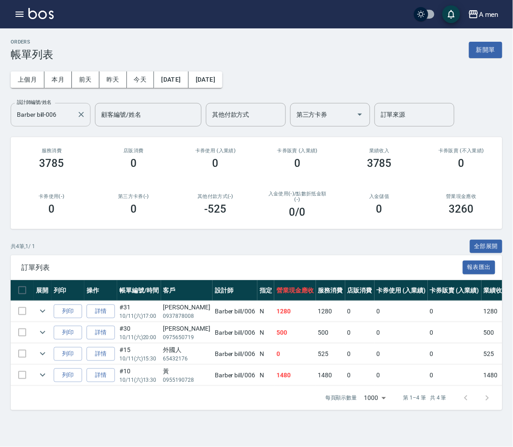
click at [64, 117] on input "Barber bill-006" at bounding box center [44, 115] width 59 height 16
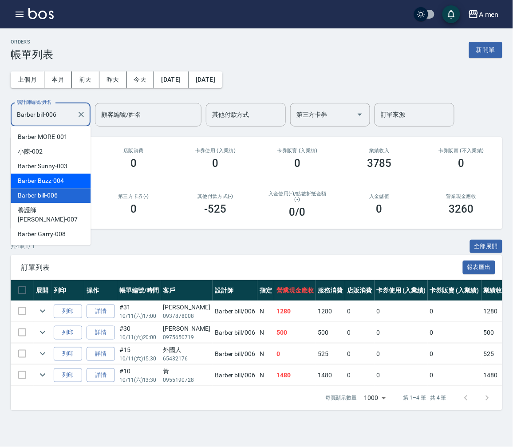
click at [47, 183] on span "Barber Buzz -004" at bounding box center [41, 180] width 46 height 9
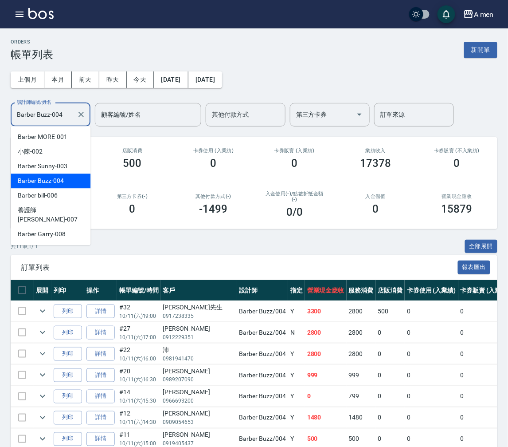
click at [71, 114] on input "Barber Buzz-004" at bounding box center [44, 115] width 59 height 16
click at [50, 171] on div "Barber Sunny -003" at bounding box center [51, 166] width 80 height 15
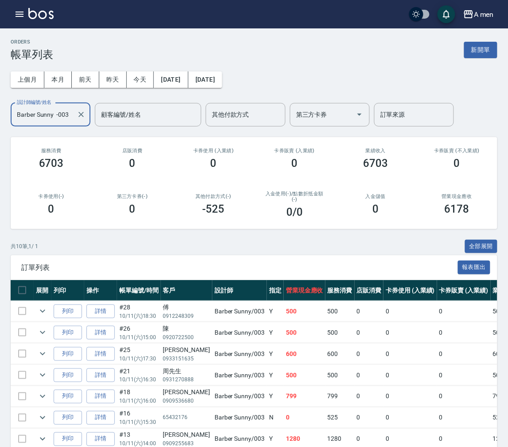
click at [70, 115] on input "Barber Sunny -003" at bounding box center [44, 115] width 59 height 16
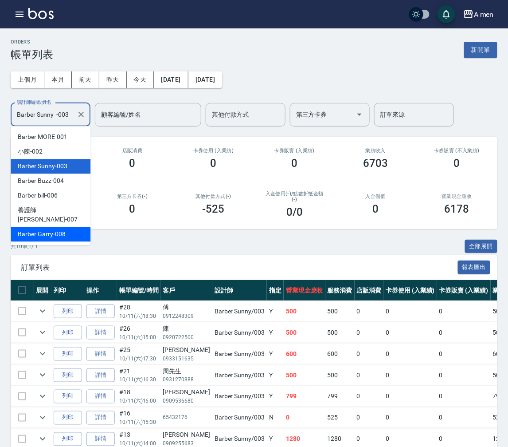
click at [63, 229] on span "Barber Garry -008" at bounding box center [41, 233] width 47 height 9
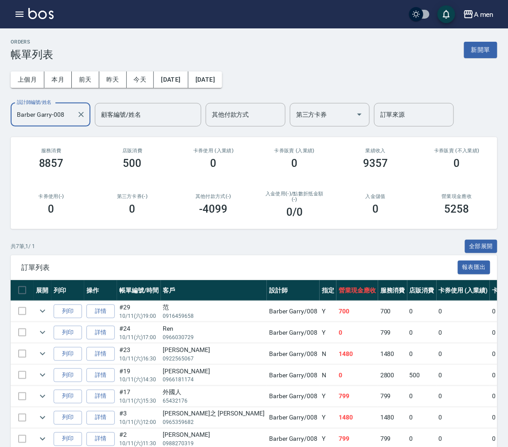
click at [71, 114] on input "Barber Garry-008" at bounding box center [44, 115] width 59 height 16
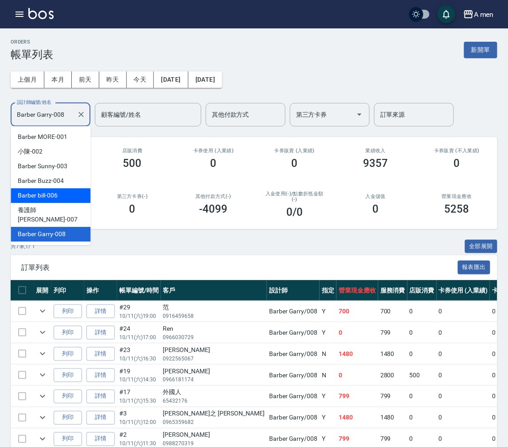
click at [65, 192] on div "Barber bill -006" at bounding box center [51, 195] width 80 height 15
type input "Barber bill-006"
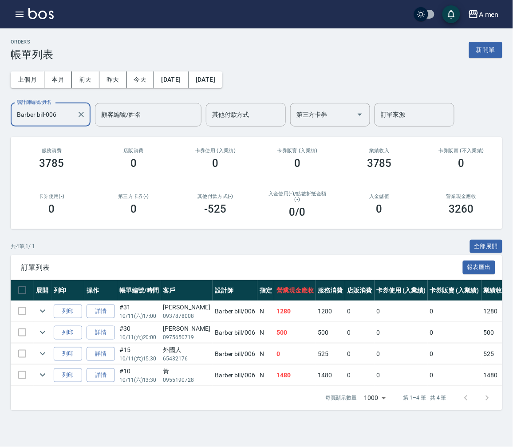
click at [132, 95] on div "上個月 本月 前天 昨天 今天 2025/10/11 2025/10/11 設計師編號/姓名 Barber bill-006 設計師編號/姓名 顧客編號/姓名…" at bounding box center [256, 94] width 491 height 66
click at [53, 78] on button "本月" at bounding box center [57, 79] width 27 height 16
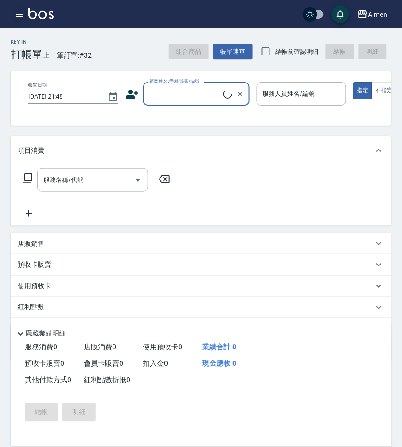
click at [18, 15] on icon "button" at bounding box center [19, 14] width 11 height 11
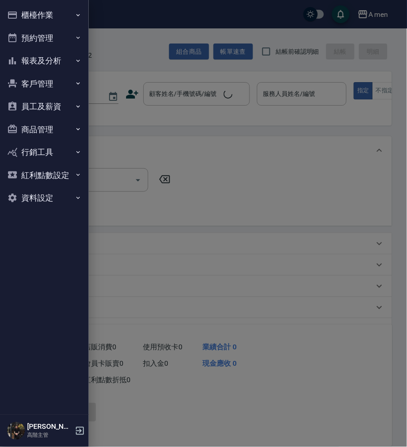
click at [50, 16] on button "櫃檯作業" at bounding box center [45, 15] width 82 height 23
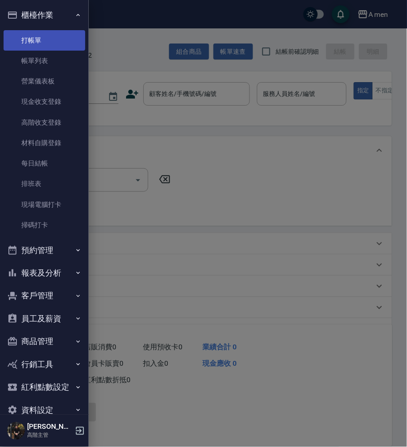
click at [55, 46] on link "打帳單" at bounding box center [45, 40] width 82 height 20
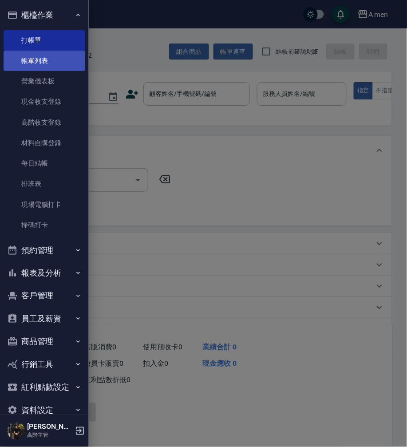
click at [58, 53] on link "帳單列表" at bounding box center [45, 61] width 82 height 20
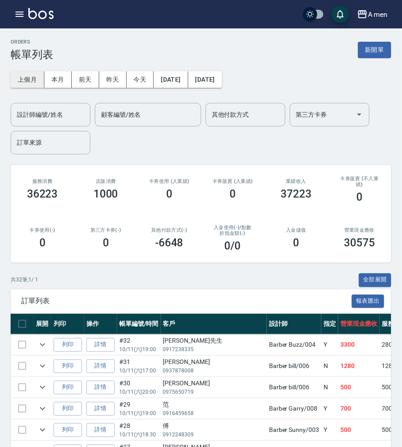
click at [28, 77] on button "上個月" at bounding box center [28, 79] width 34 height 16
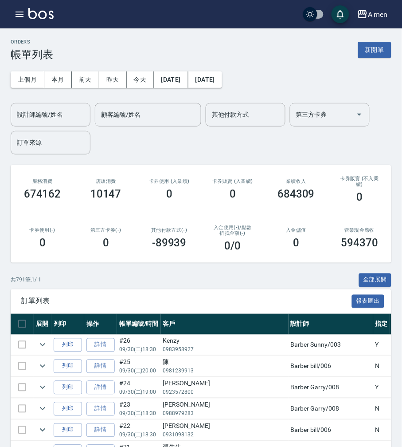
click at [353, 141] on div "設計師編號/姓名 設計師編號/姓名 顧客編號/姓名 顧客編號/姓名 其他付款方式 其他付款方式 第三方卡券 第三方卡券 訂單來源 訂單來源" at bounding box center [201, 128] width 381 height 51
